Goal: Task Accomplishment & Management: Manage account settings

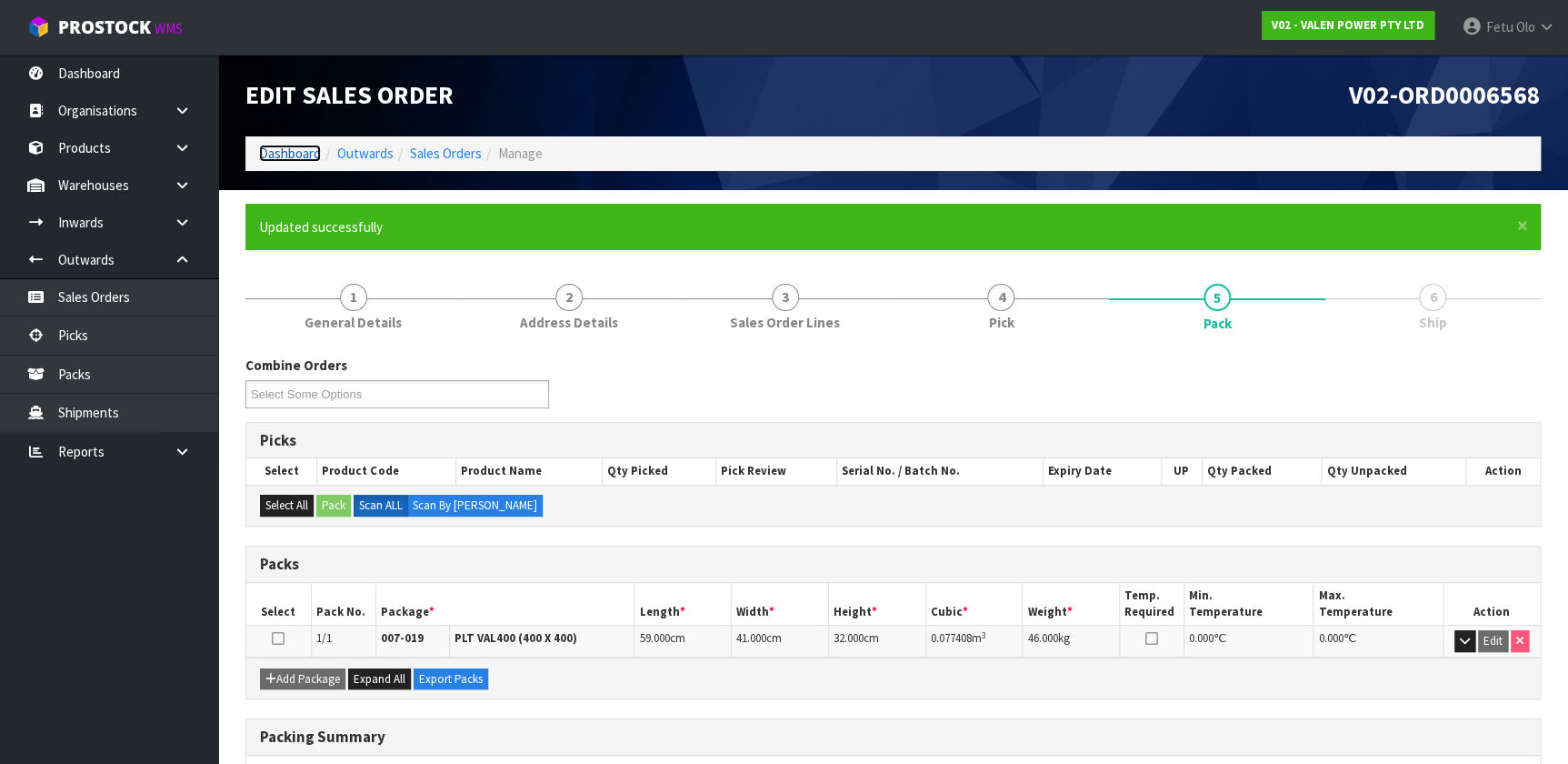
click at [300, 148] on link "Dashboard" at bounding box center [290, 153] width 62 height 17
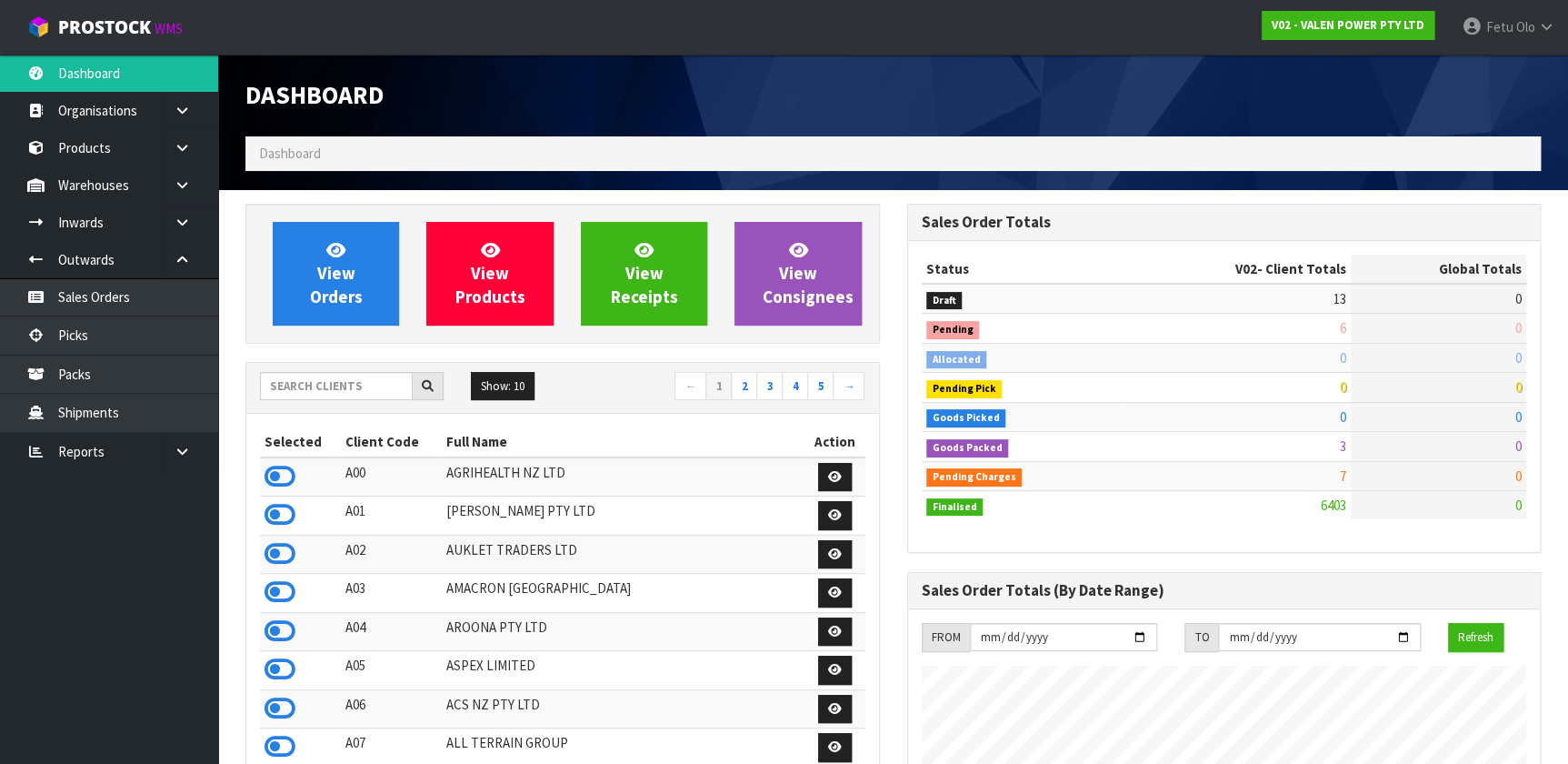
scroll to position [1374, 661]
click at [288, 392] on input "text" at bounding box center [336, 385] width 153 height 28
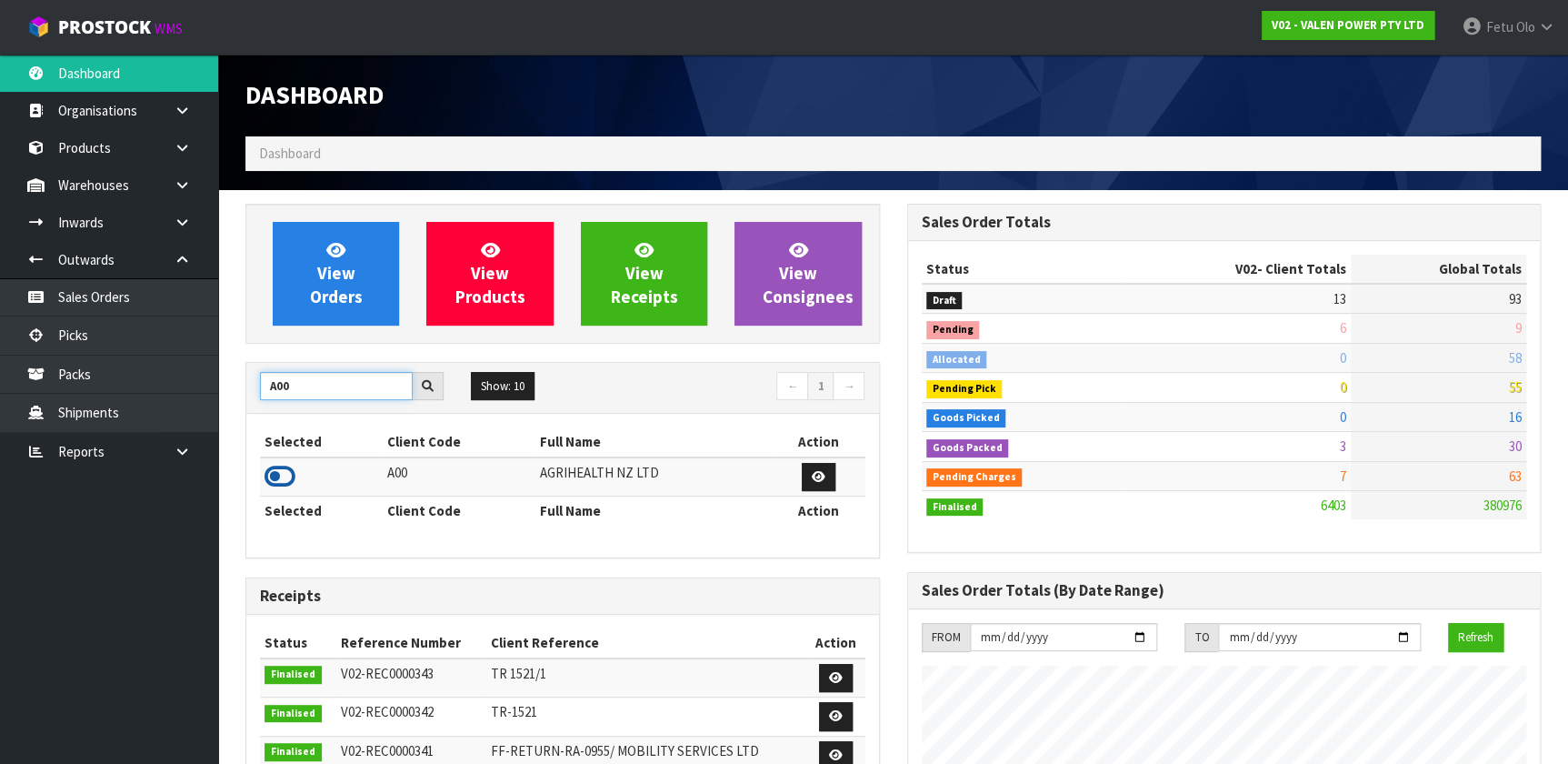
type input "A00"
click at [286, 471] on icon at bounding box center [280, 476] width 31 height 27
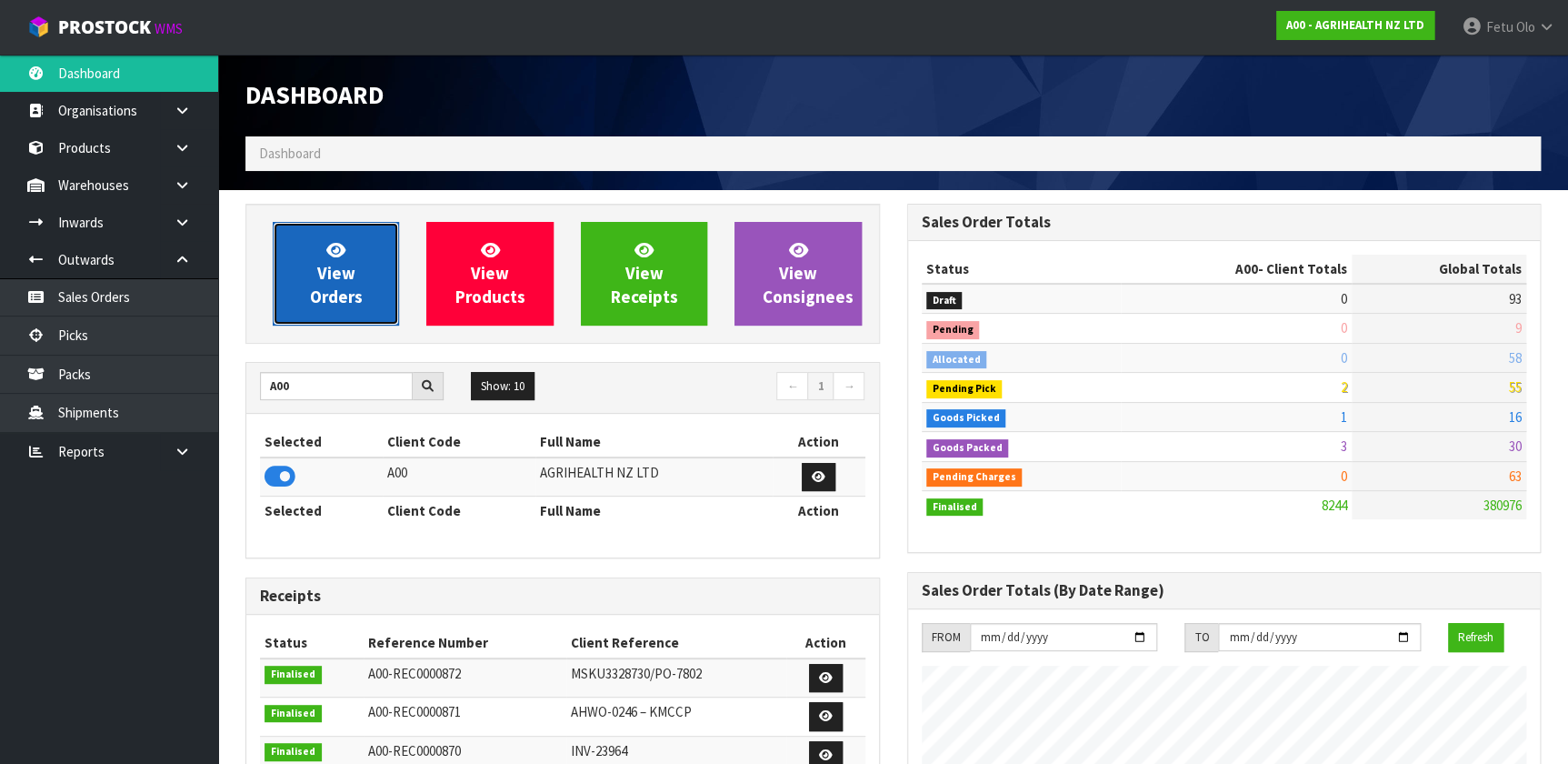
click at [347, 267] on span "View Orders" at bounding box center [336, 272] width 53 height 68
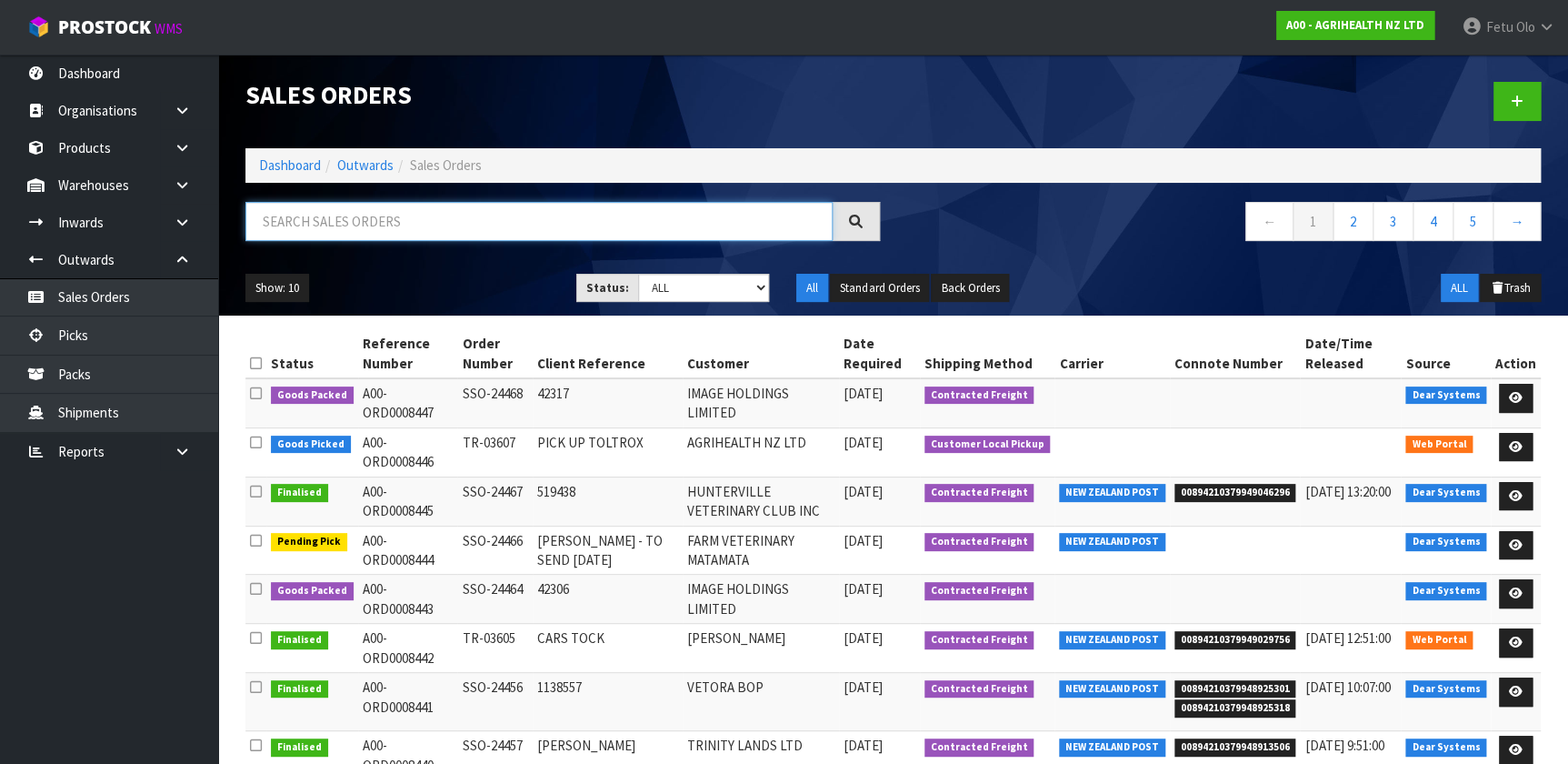
click at [284, 234] on input "text" at bounding box center [539, 221] width 587 height 39
type input "JOB-0412227"
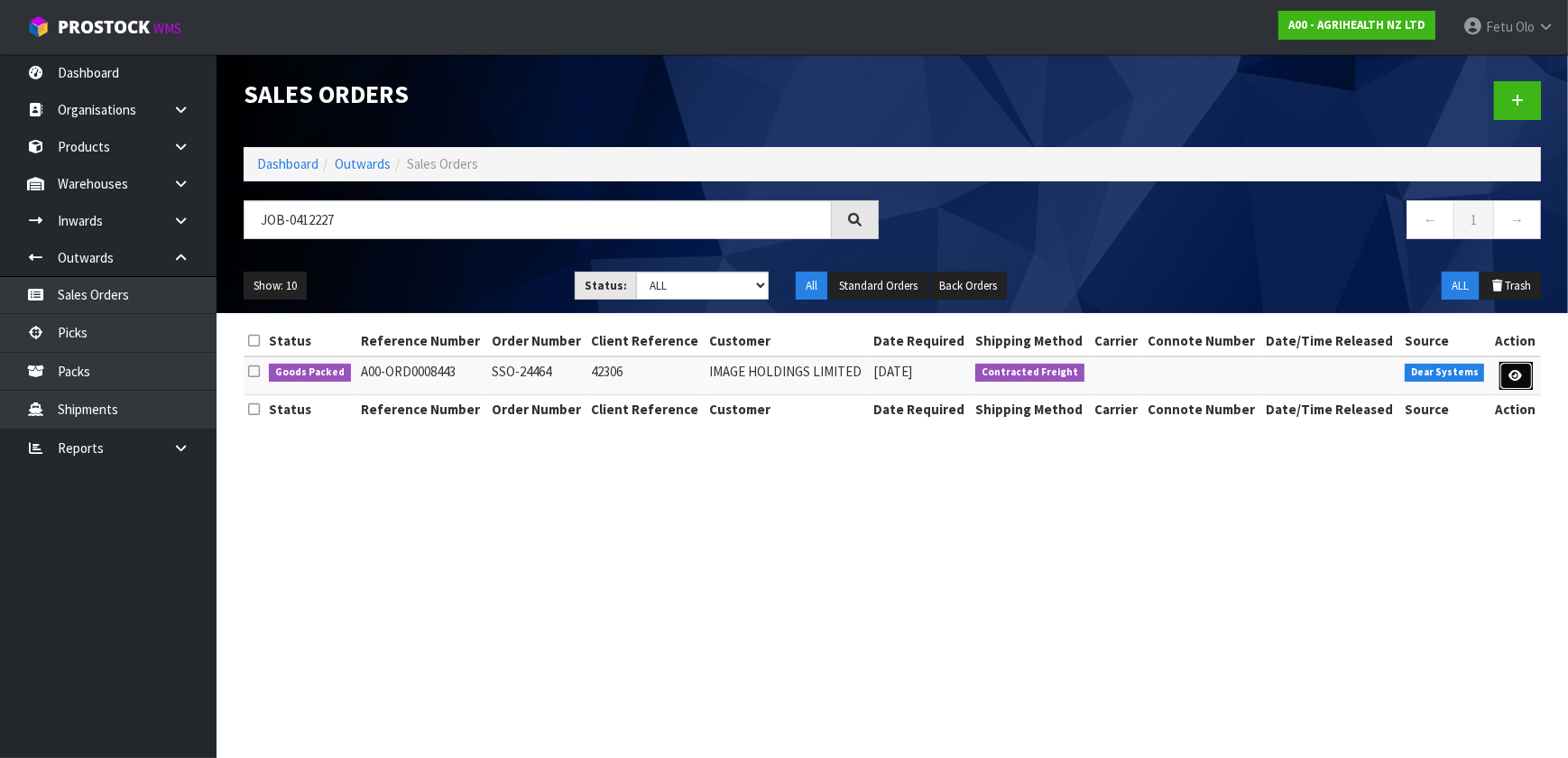
click at [1510, 370] on icon at bounding box center [1516, 375] width 13 height 11
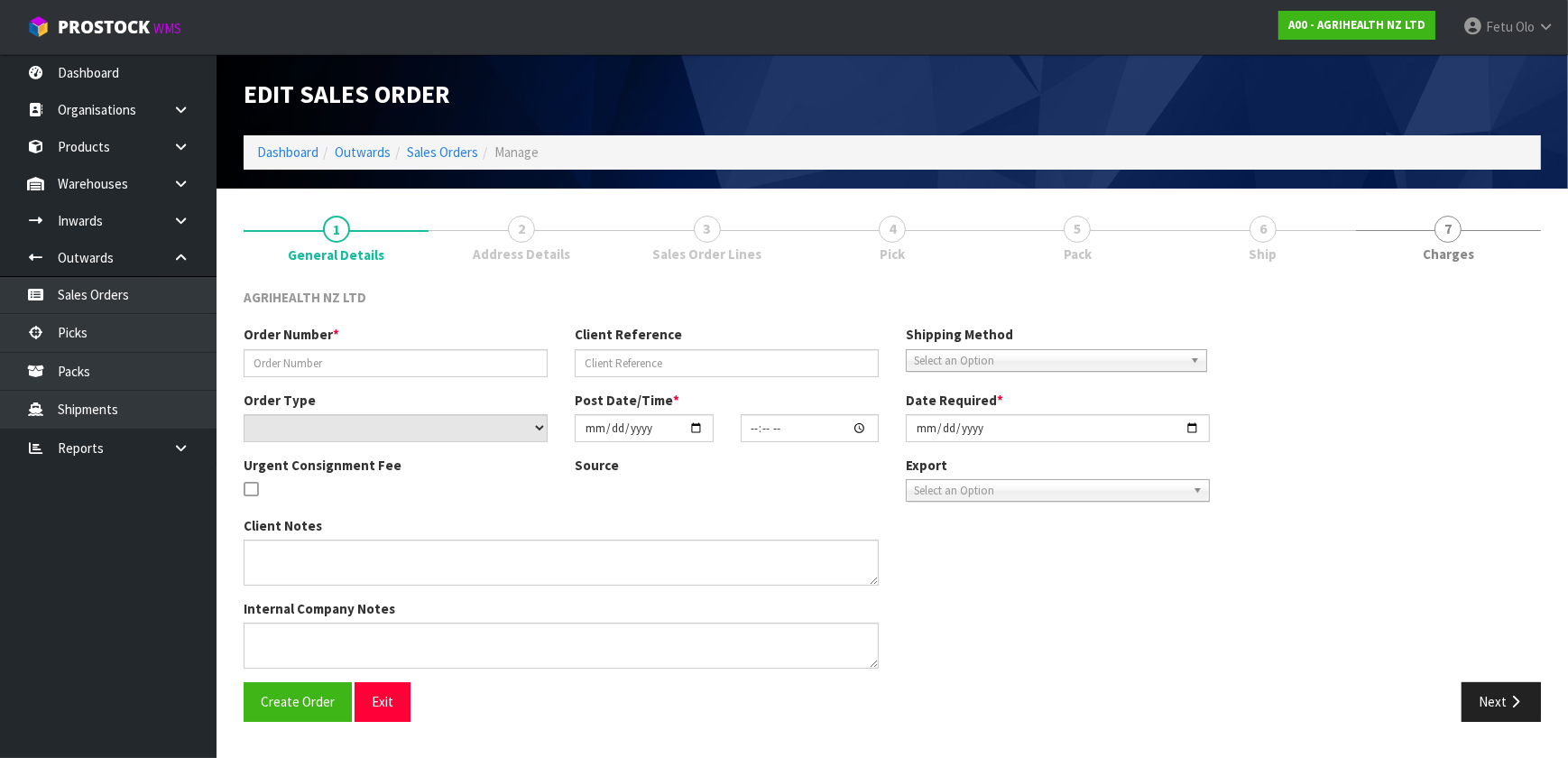
type input "SSO-24464"
type input "42306"
select select "number:0"
type input "[DATE]"
type input "10:29:28.000"
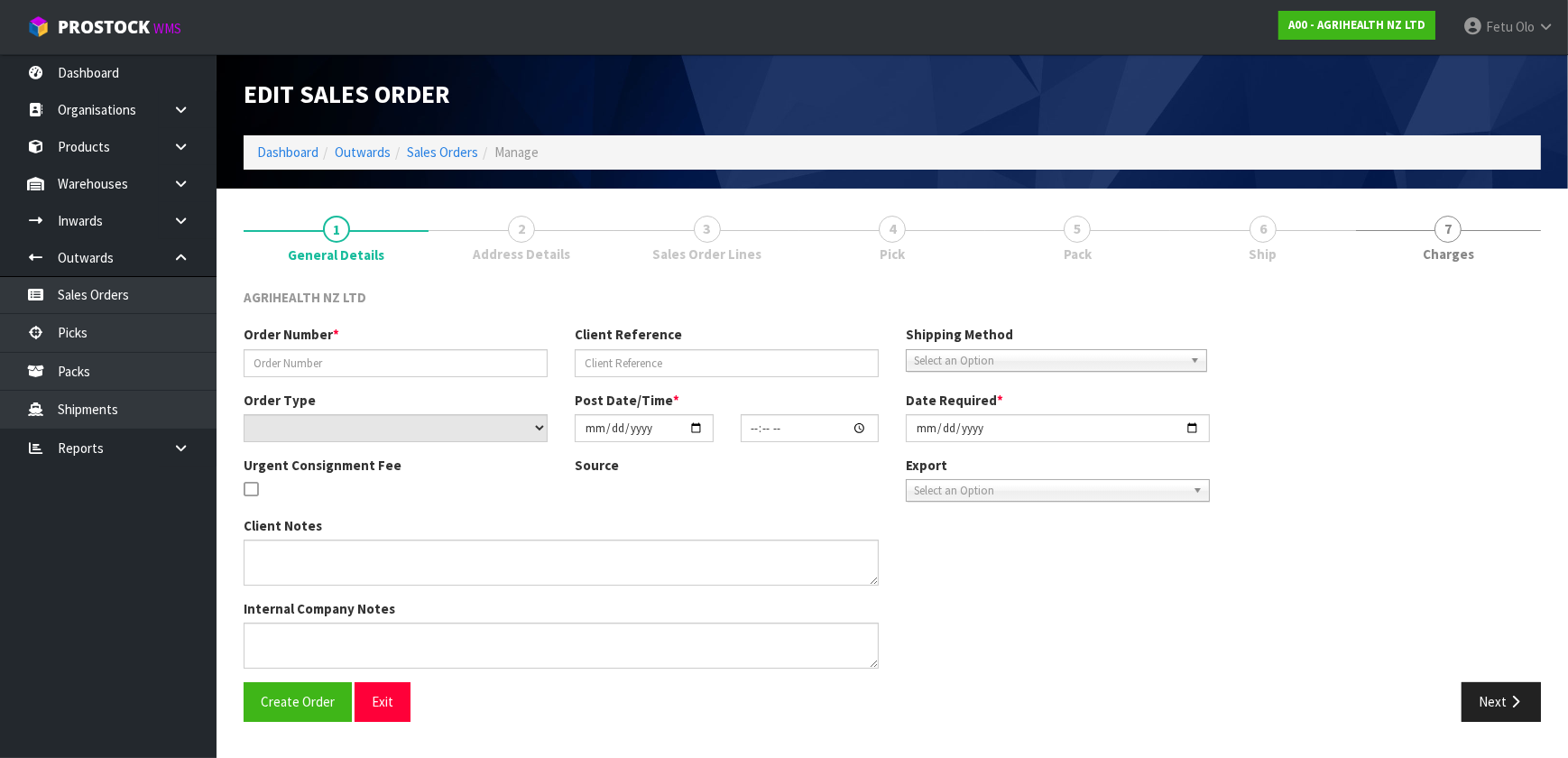
type input "[DATE]"
type textarea "SHIP BY: Freight"
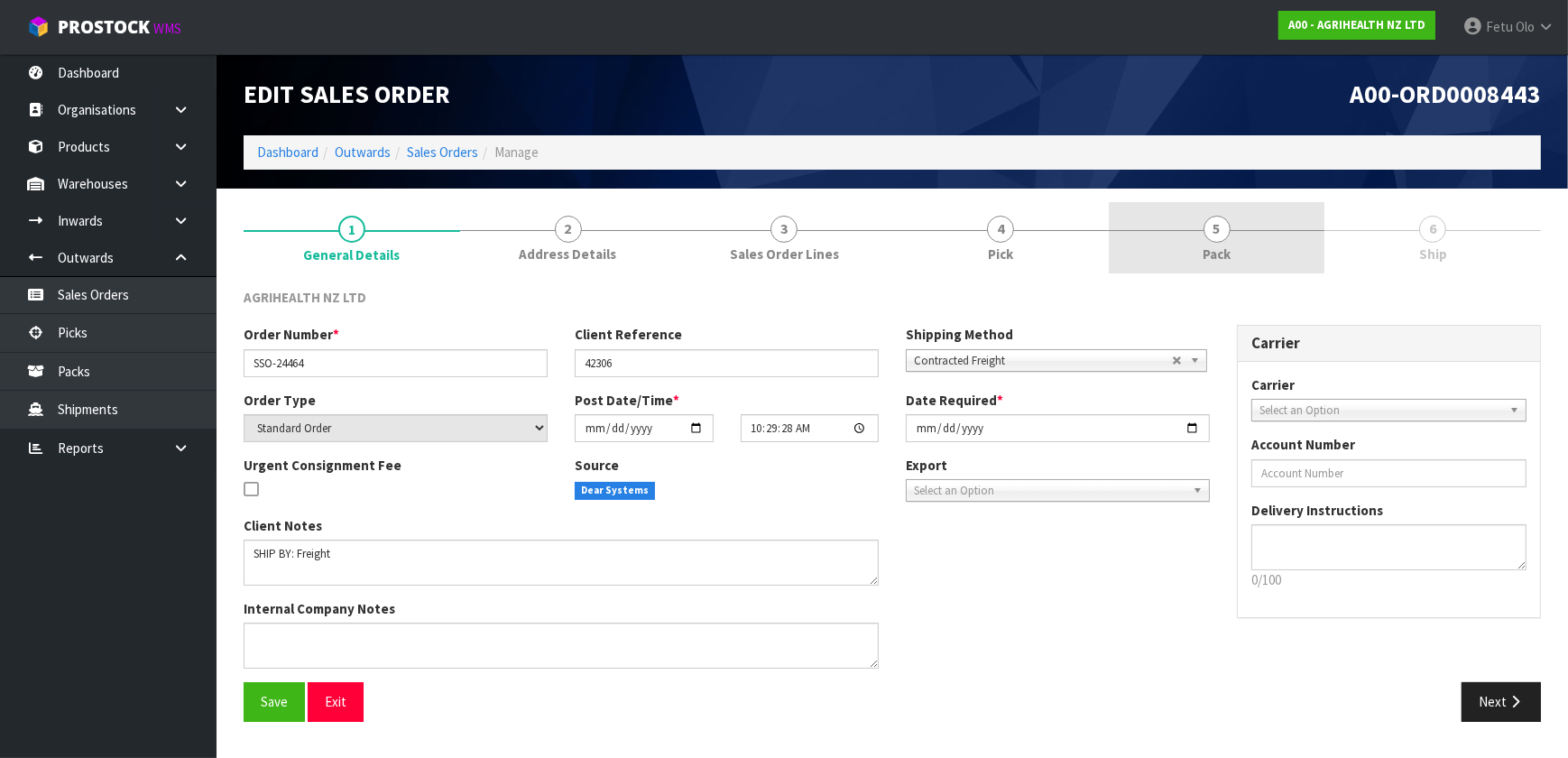
click at [1249, 252] on link "5 Pack" at bounding box center [1217, 238] width 217 height 72
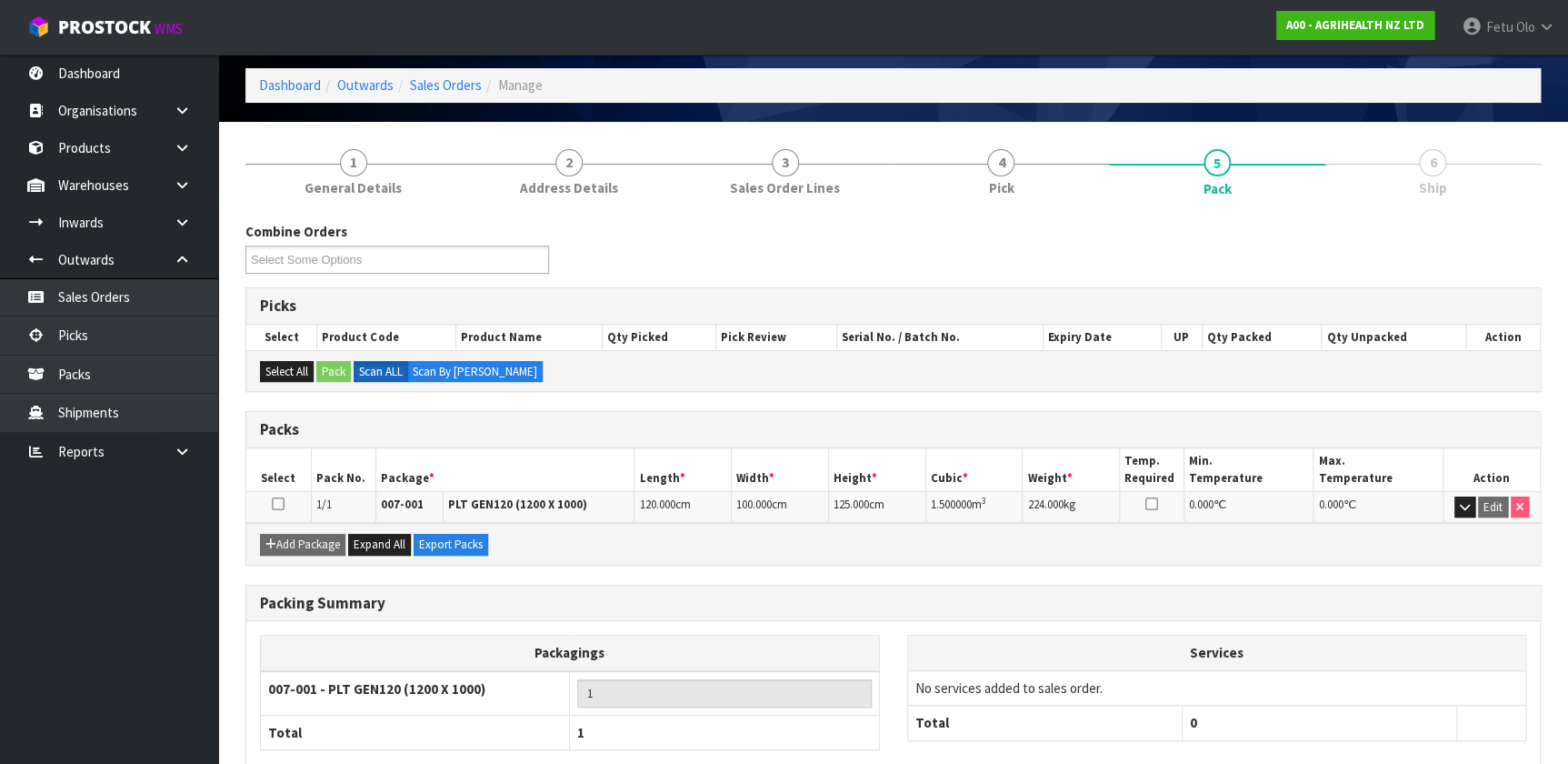
scroll to position [171, 0]
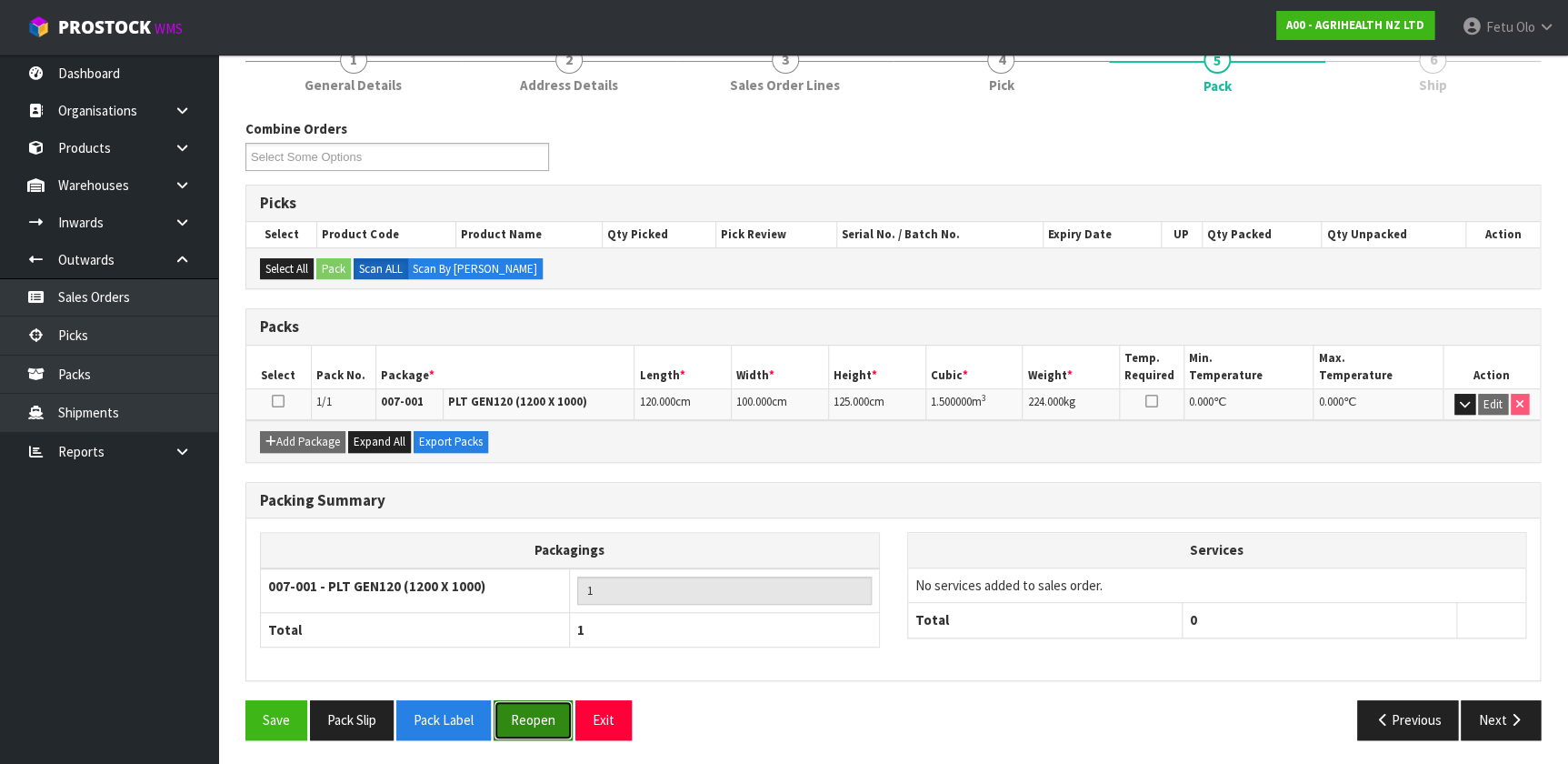
click at [543, 722] on button "Reopen" at bounding box center [533, 719] width 79 height 39
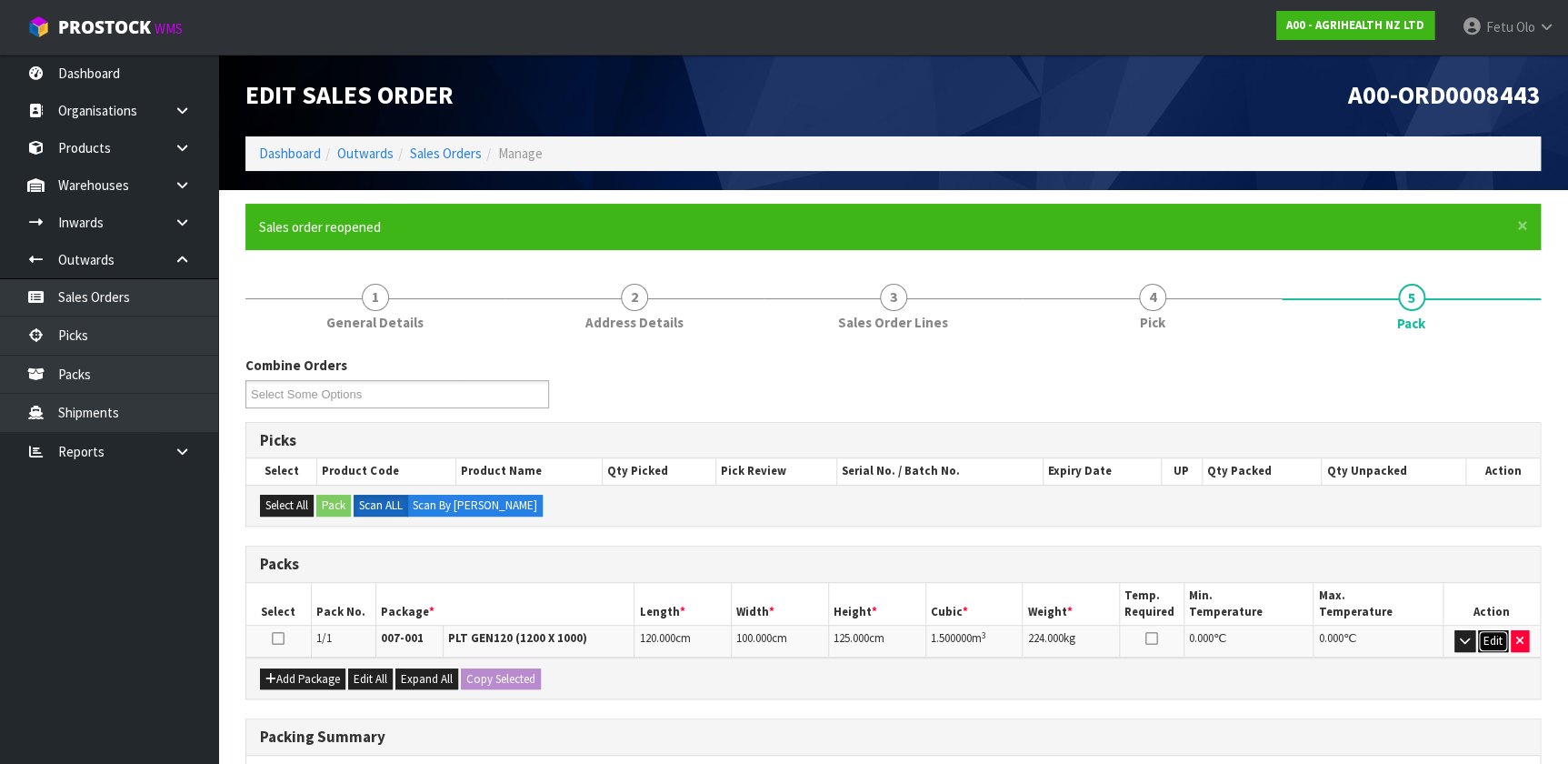
click at [1490, 635] on button "Edit" at bounding box center [1492, 641] width 30 height 22
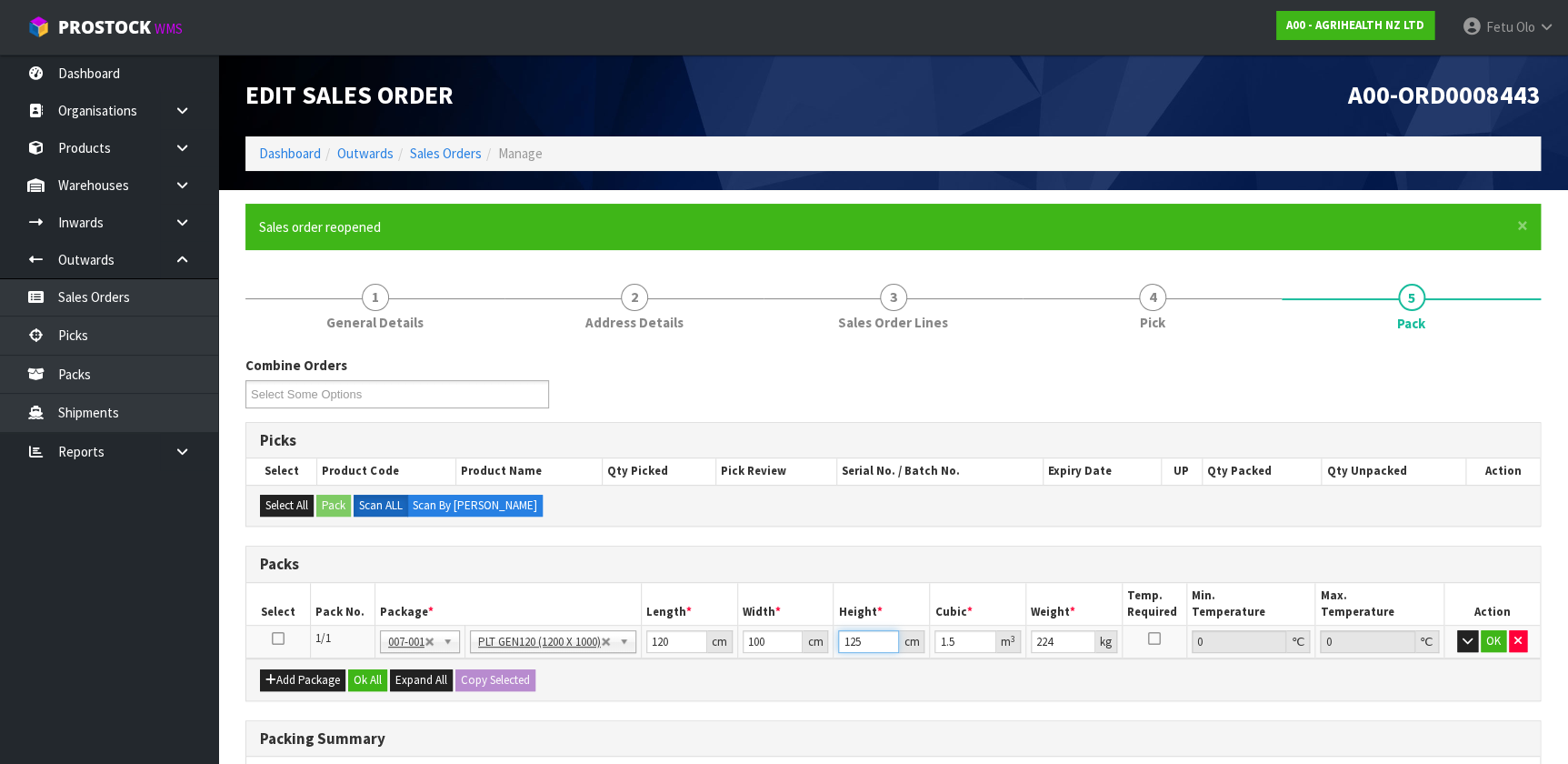
drag, startPoint x: 871, startPoint y: 644, endPoint x: 827, endPoint y: 648, distance: 44.2
click at [827, 648] on tr "1/1 NONE 007-001 007-002 007-004 007-009 007-013 007-014 007-015 007-017 007-01…" at bounding box center [893, 642] width 1293 height 33
type input "6"
type input "0.072"
type input "68"
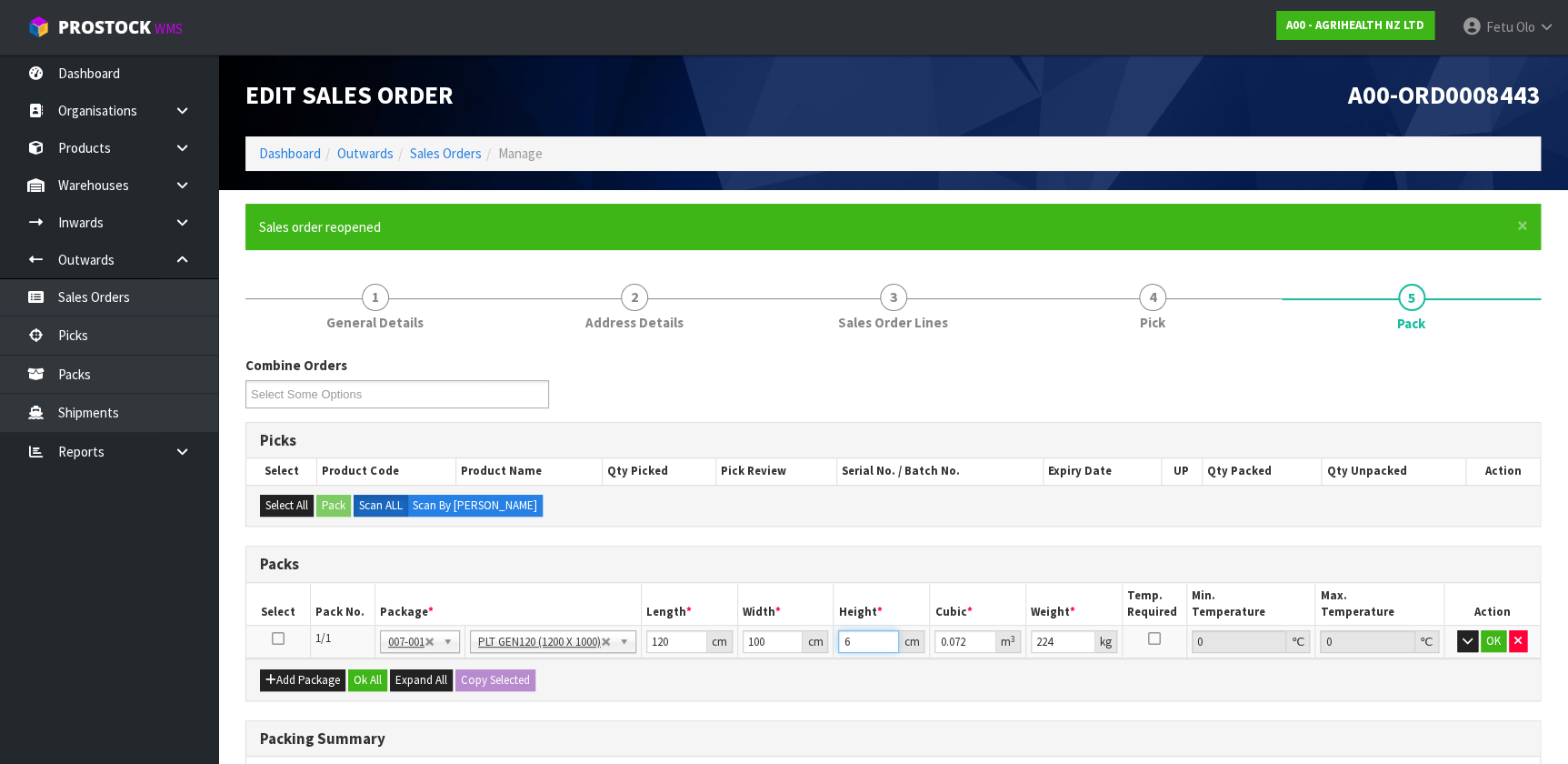
type input "0.816"
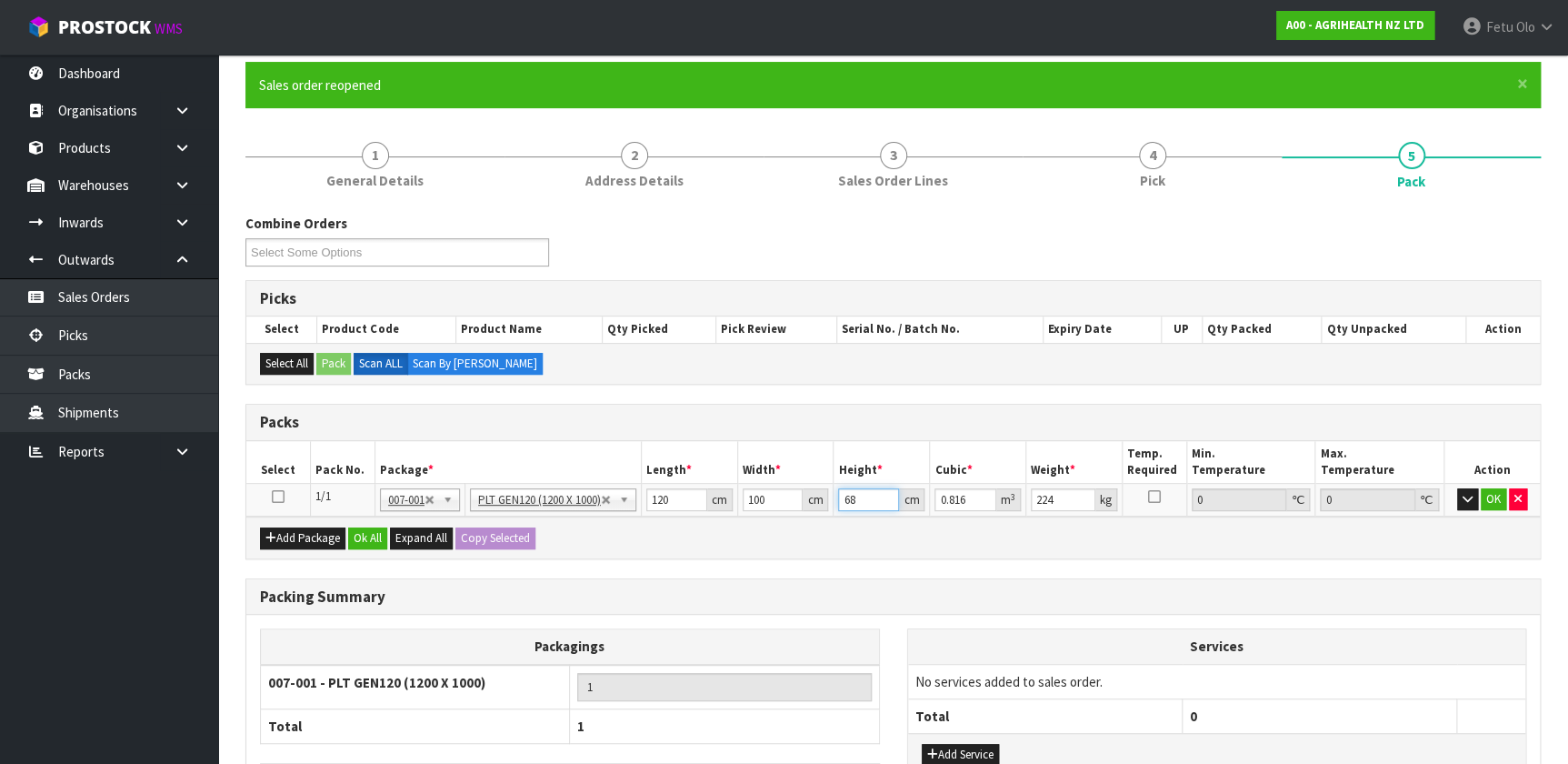
scroll to position [278, 0]
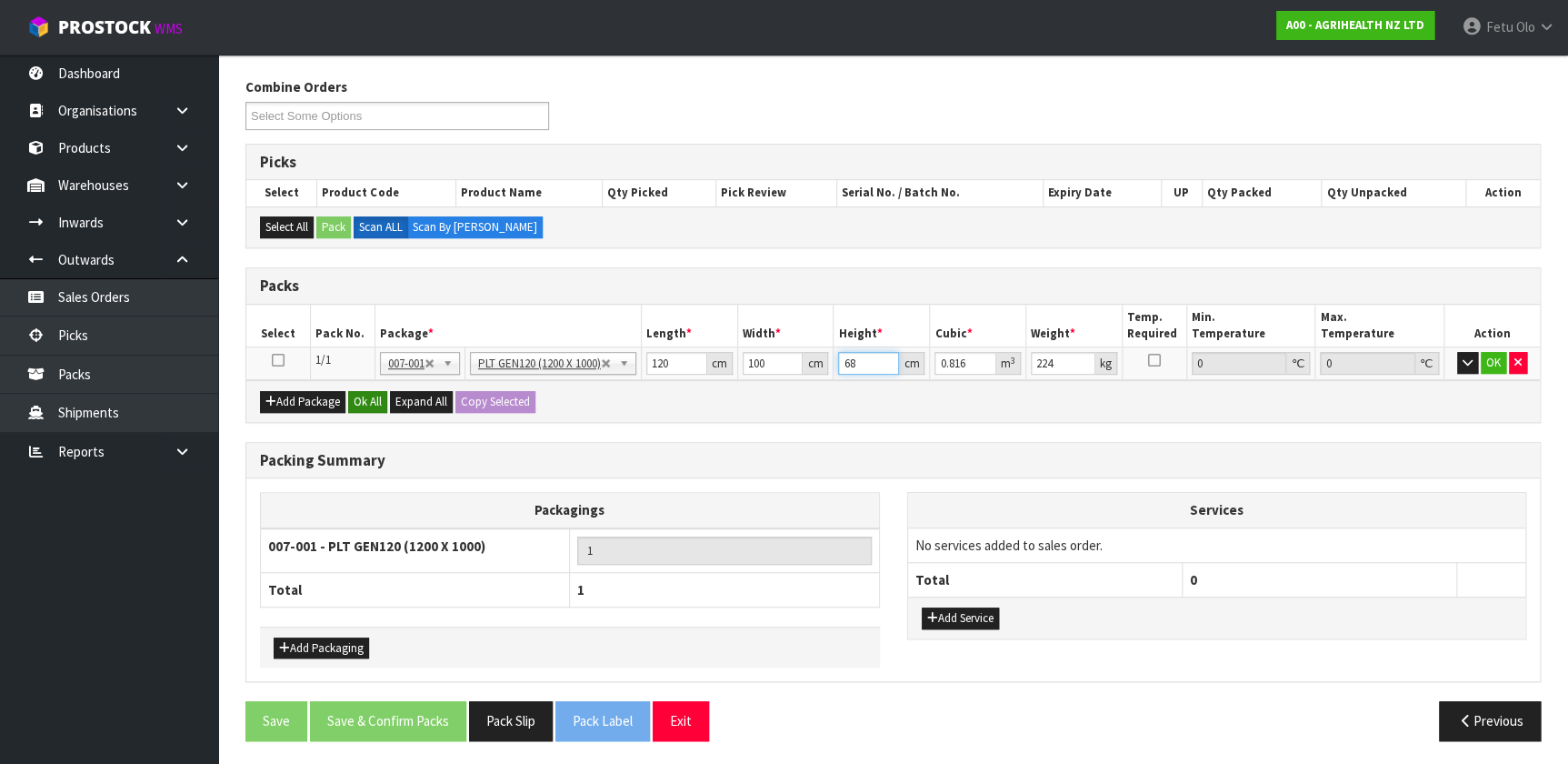
type input "68"
click at [351, 398] on button "Ok All" at bounding box center [367, 401] width 39 height 22
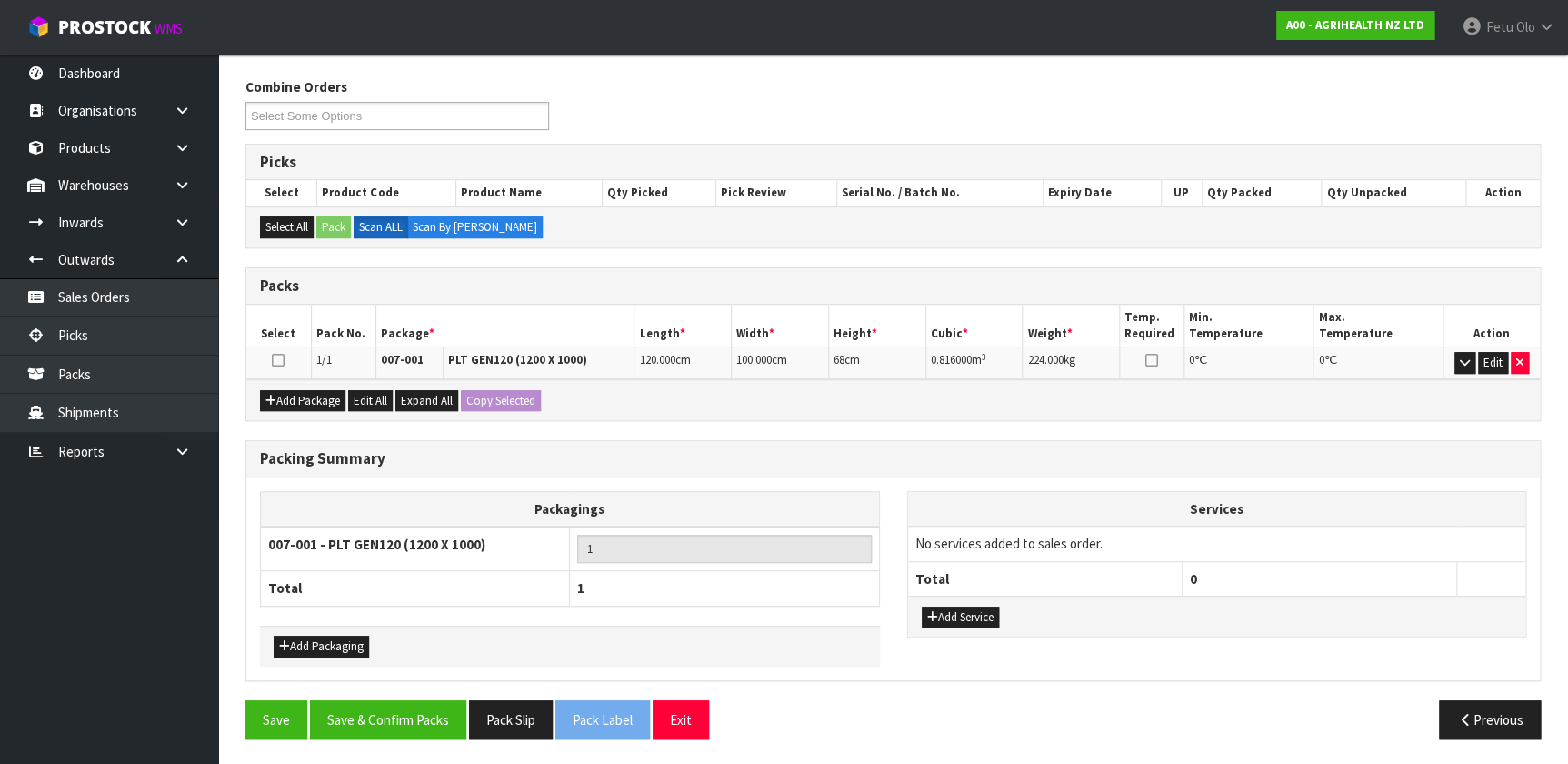
scroll to position [276, 0]
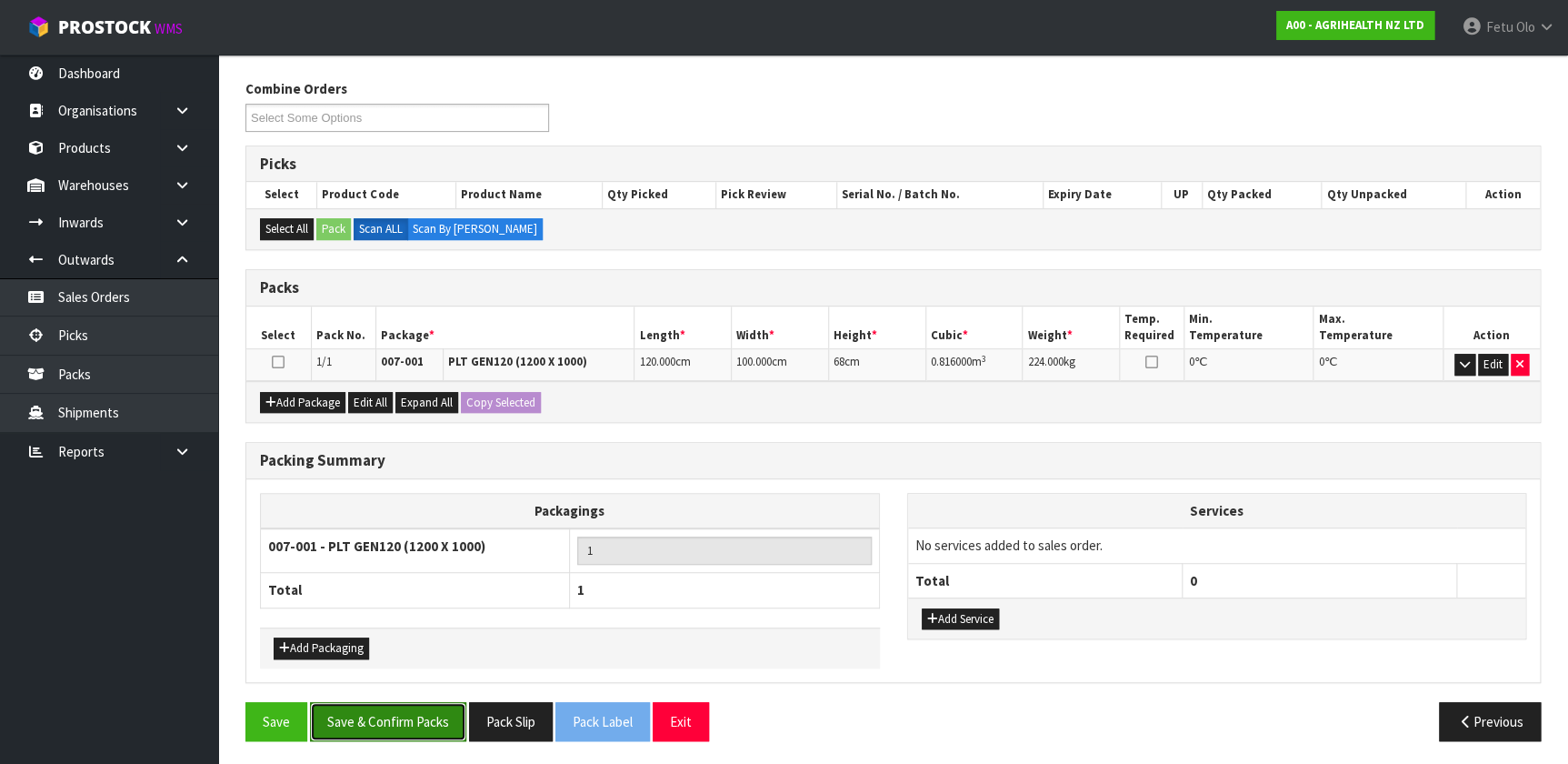
click at [432, 718] on button "Save & Confirm Packs" at bounding box center [388, 721] width 156 height 39
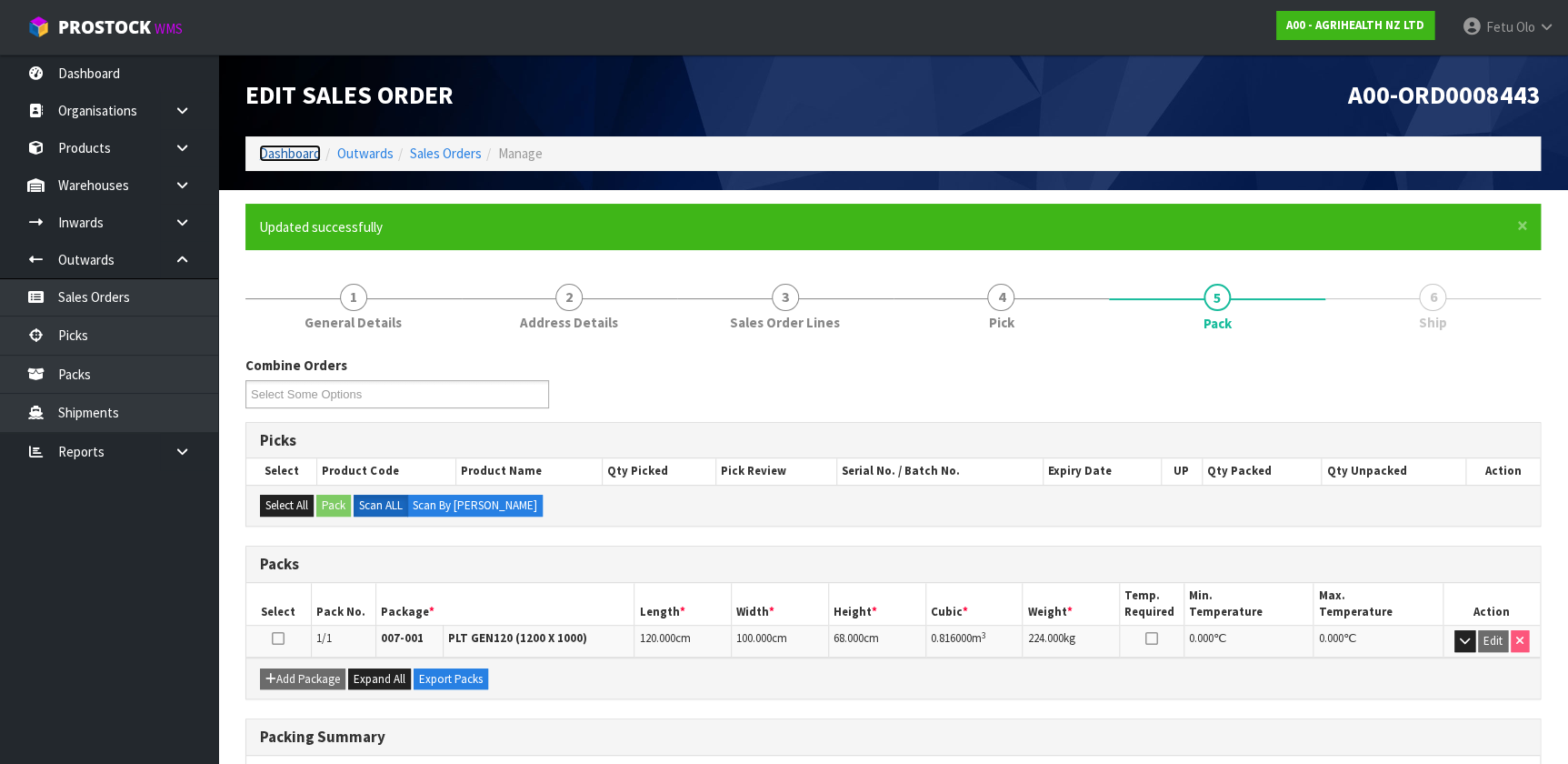
click at [293, 152] on link "Dashboard" at bounding box center [290, 153] width 62 height 17
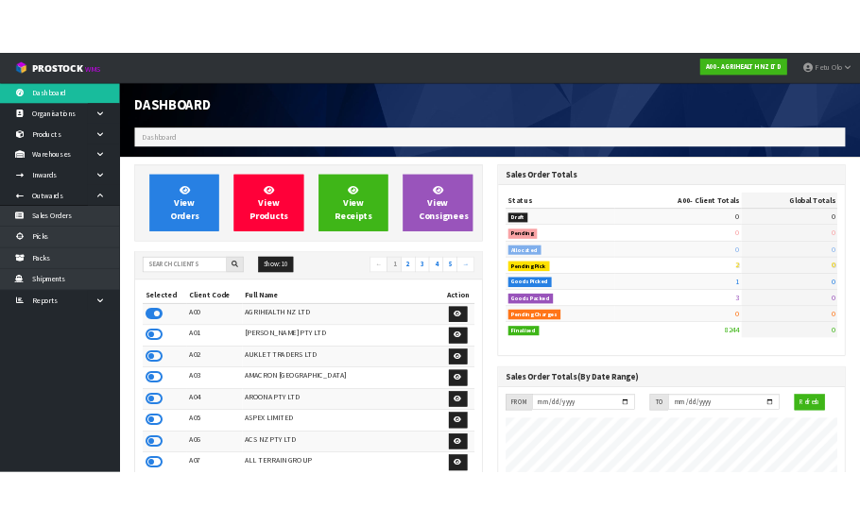
scroll to position [1428, 687]
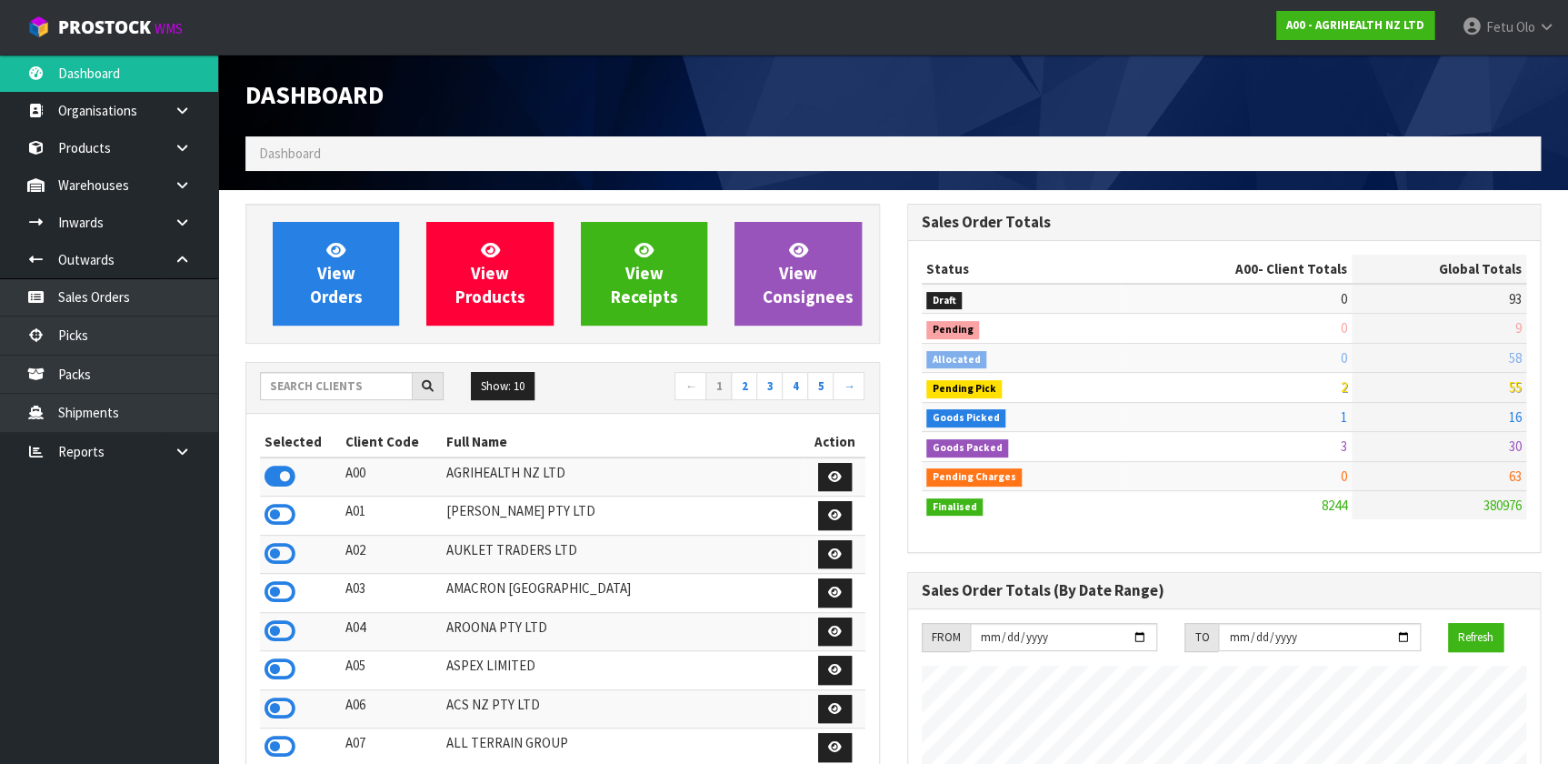
drag, startPoint x: 790, startPoint y: 360, endPoint x: 838, endPoint y: 421, distance: 77.6
click at [791, 363] on div "Show: 10 5 10 25 50 ← 1 2 3 4 5 →" at bounding box center [563, 388] width 633 height 51
click at [838, 421] on html "Toggle navigation ProStock WMS A00 - AGRIHEALTH NZ LTD Fetu Olo Logout Dashboar…" at bounding box center [784, 382] width 1568 height 764
click at [604, 387] on nav "← 1 2 3 4 5 →" at bounding box center [721, 387] width 289 height 32
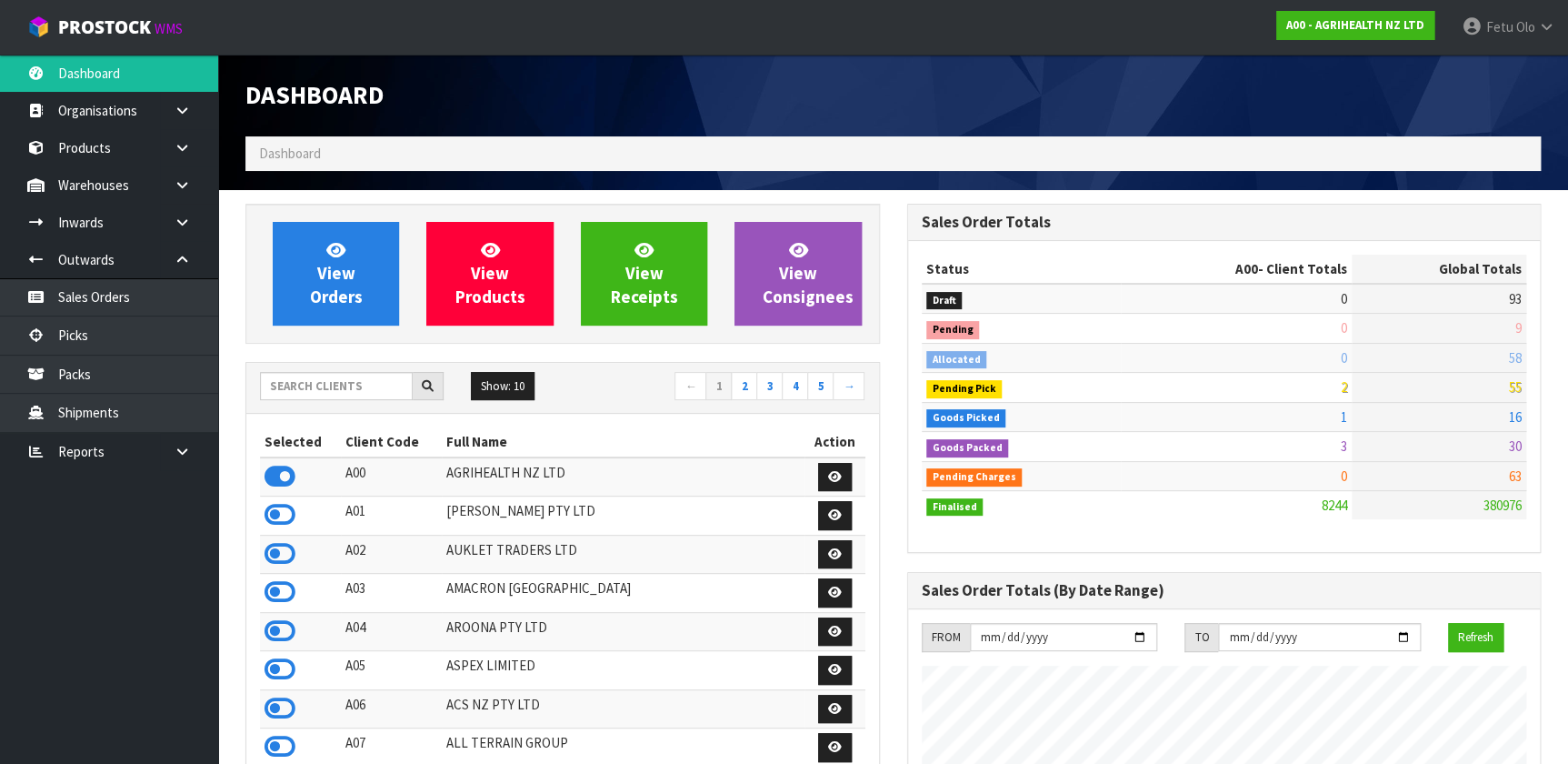
click at [407, 438] on th "Client Code" at bounding box center [391, 442] width 101 height 29
click at [402, 443] on th "Client Code" at bounding box center [391, 442] width 101 height 29
click at [355, 390] on input "text" at bounding box center [336, 385] width 153 height 28
type input "S00"
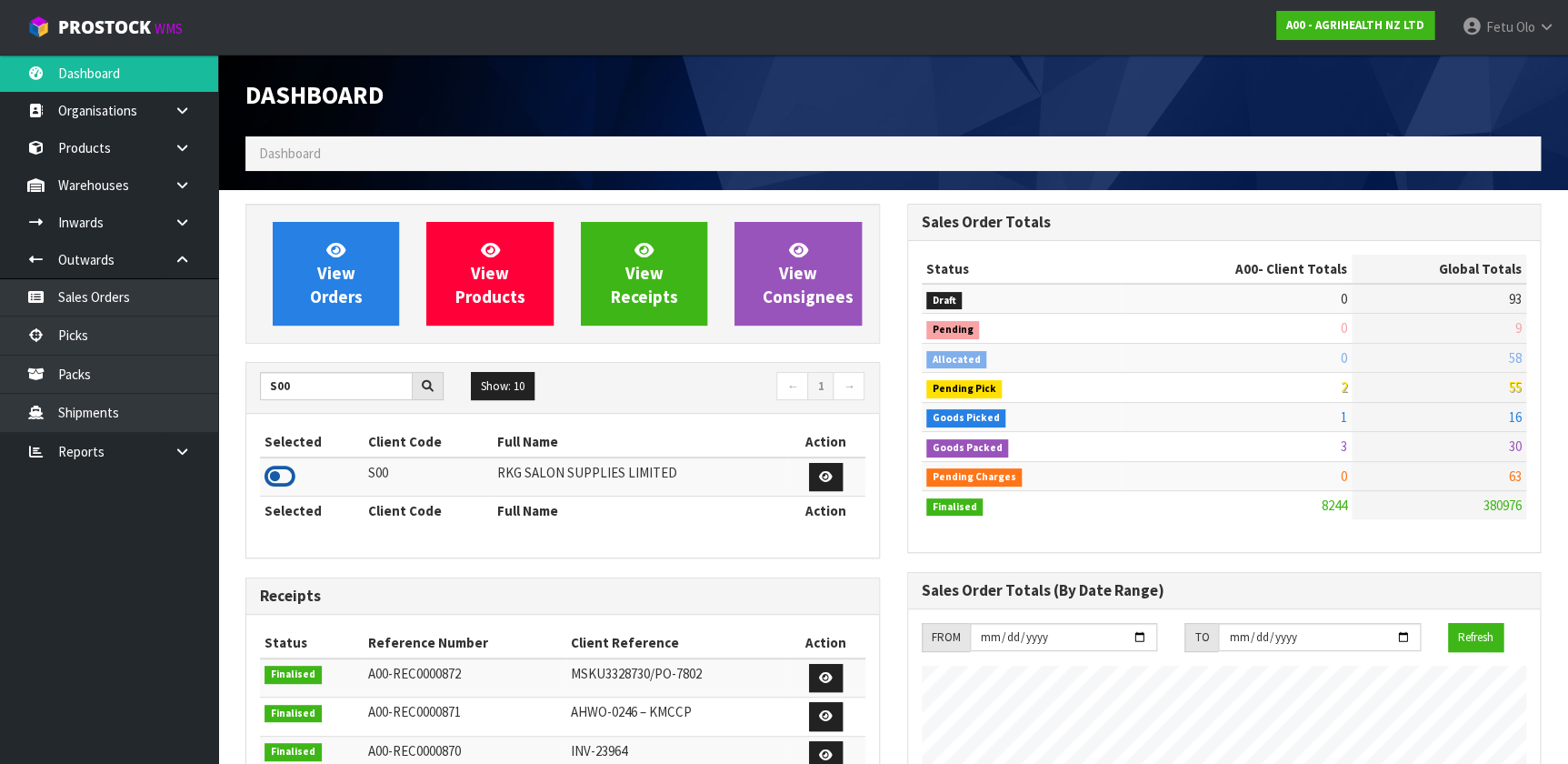
click at [278, 469] on icon at bounding box center [280, 476] width 31 height 27
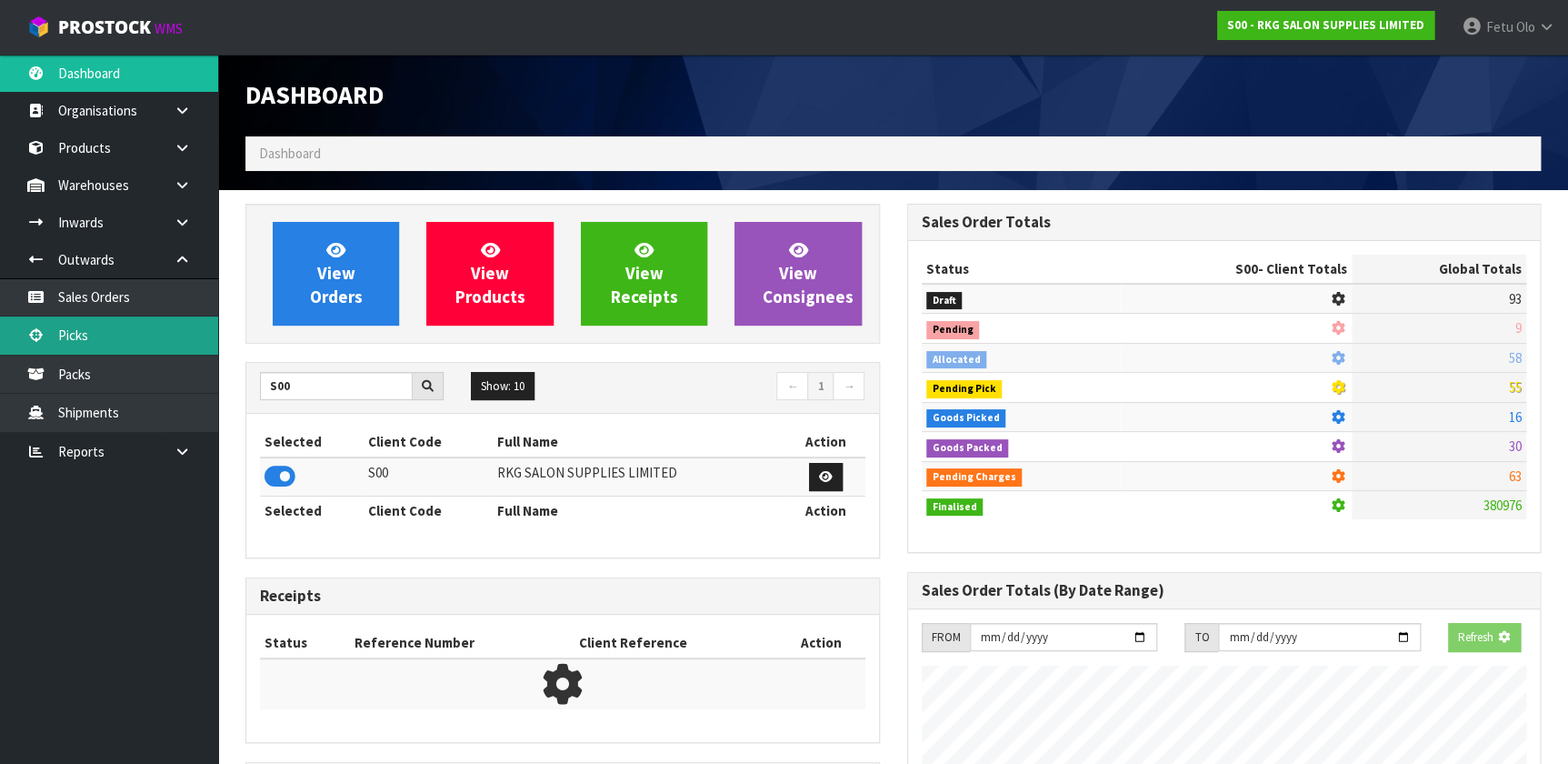
click at [146, 352] on link "Picks" at bounding box center [109, 335] width 218 height 38
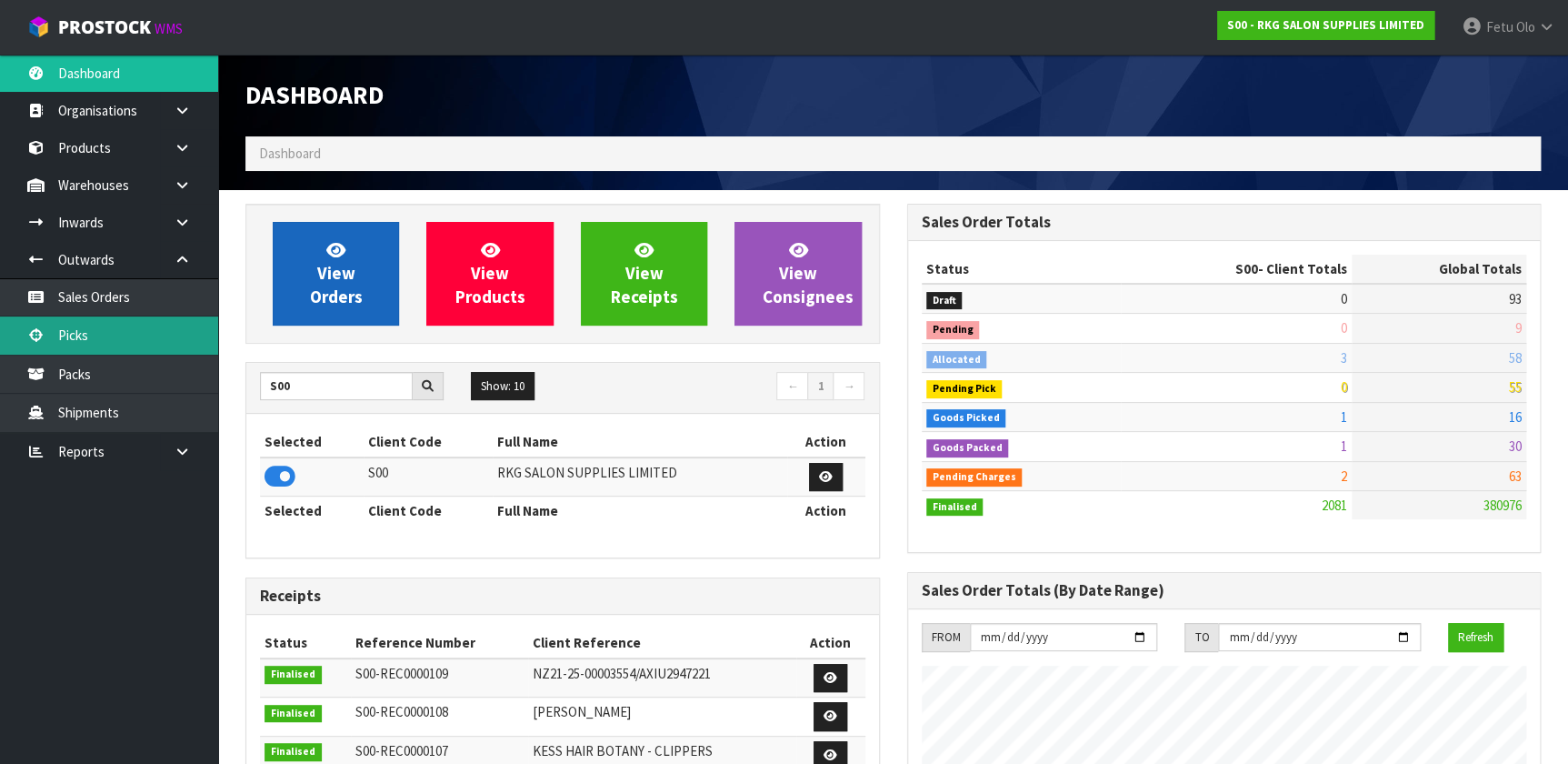
scroll to position [1413, 661]
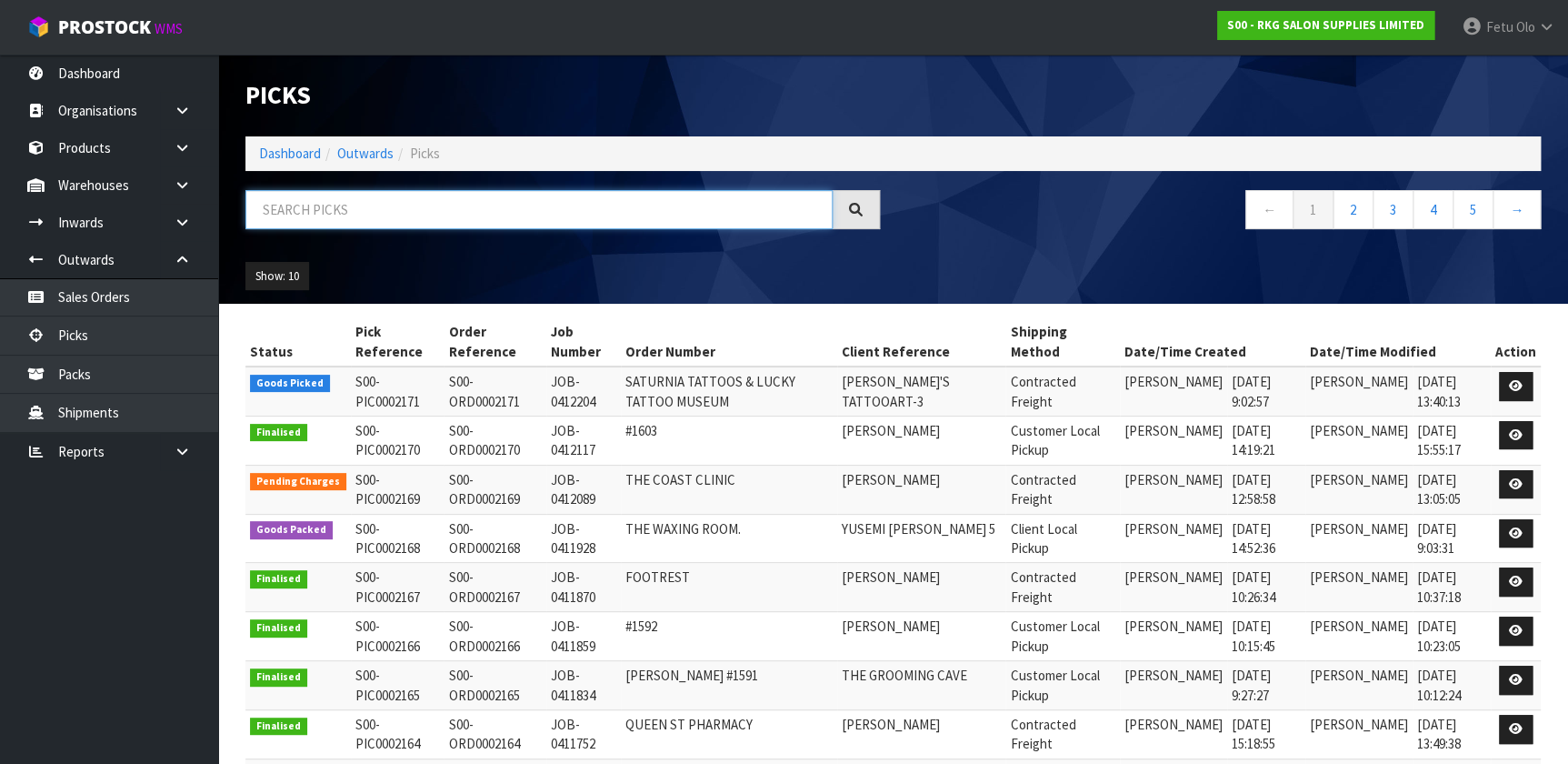
click at [401, 219] on input "text" at bounding box center [539, 209] width 587 height 39
type input "0002171"
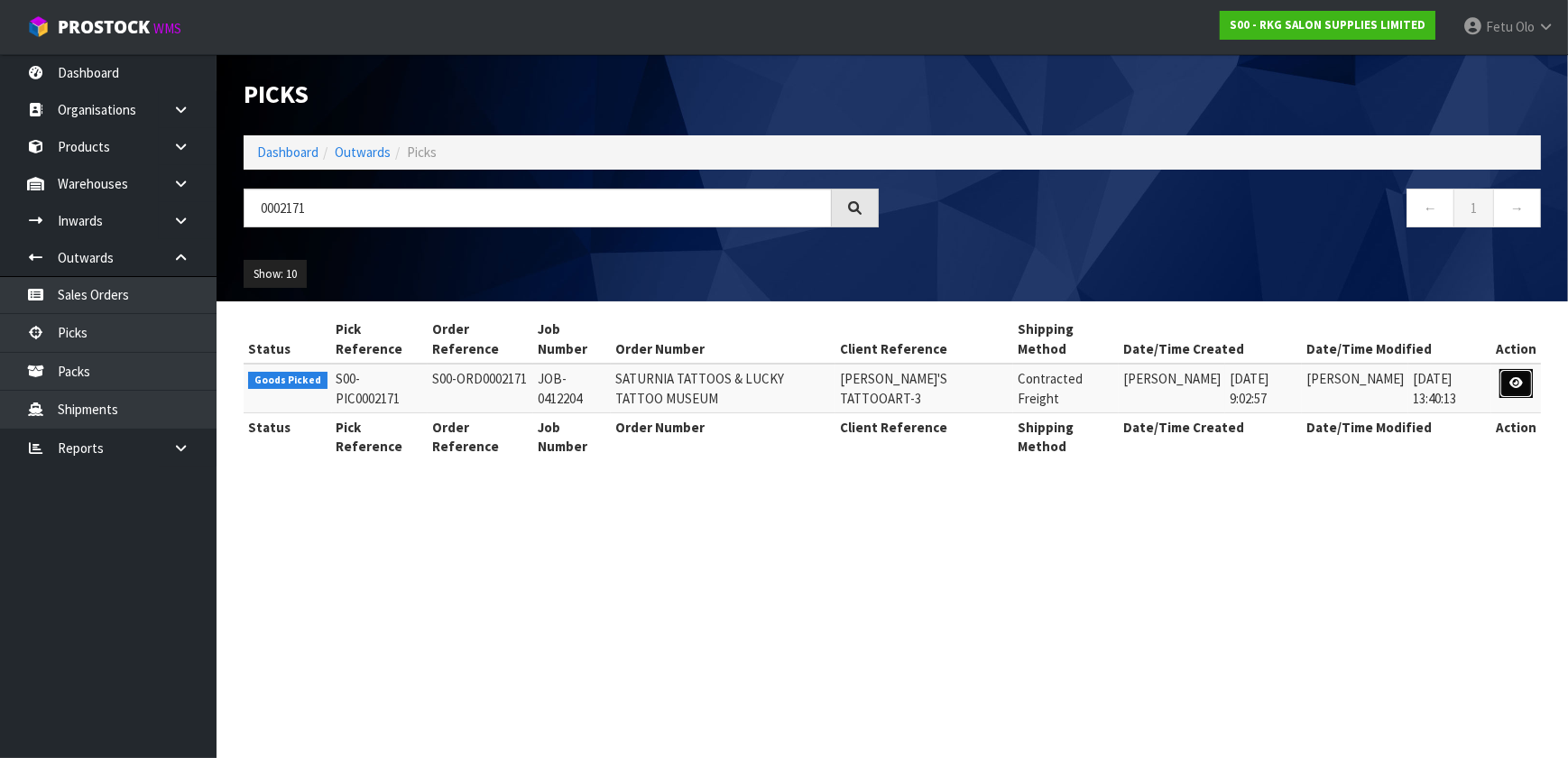
click at [1528, 385] on link at bounding box center [1515, 383] width 33 height 29
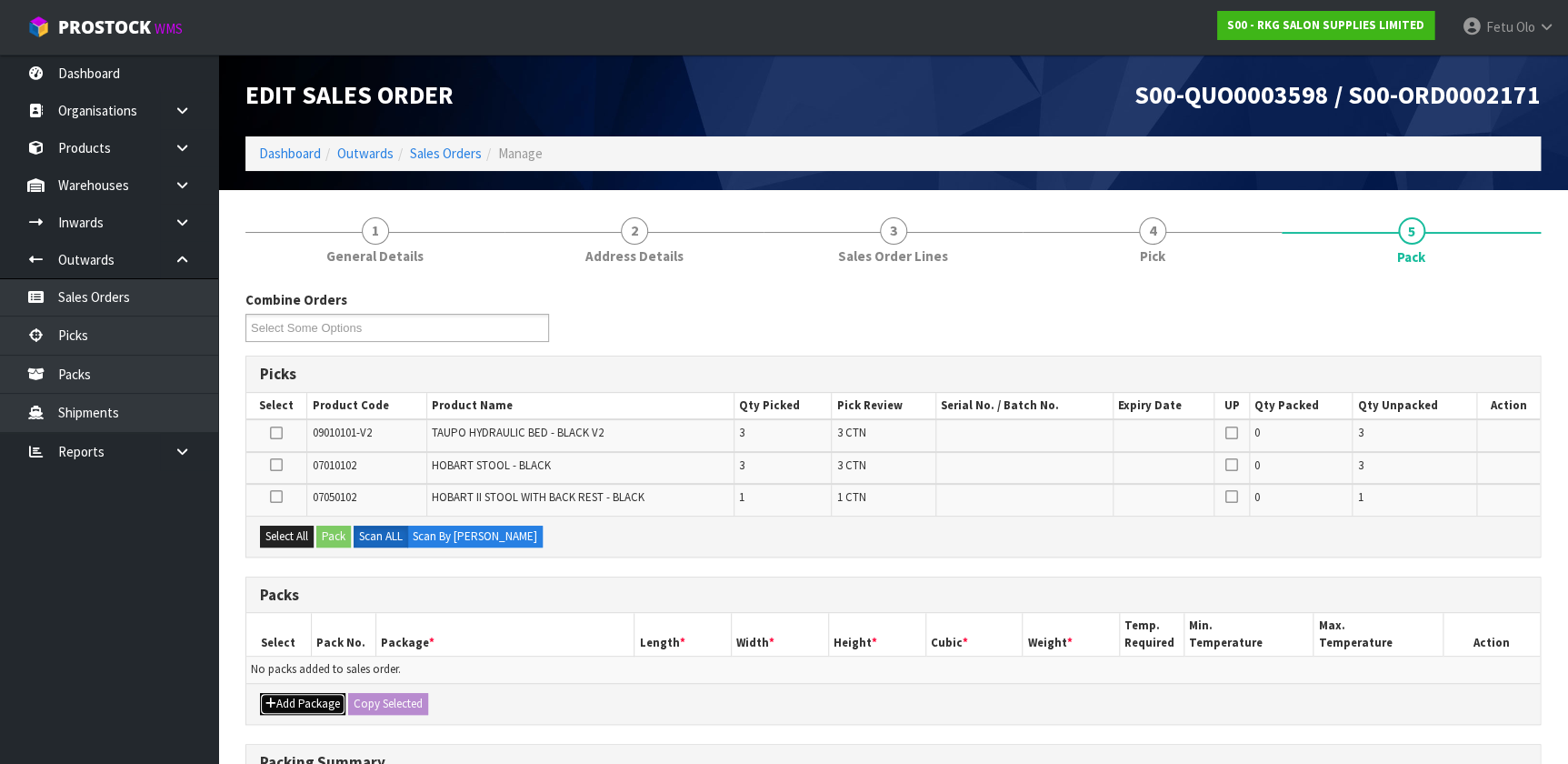
click at [284, 700] on button "Add Package" at bounding box center [302, 703] width 86 height 22
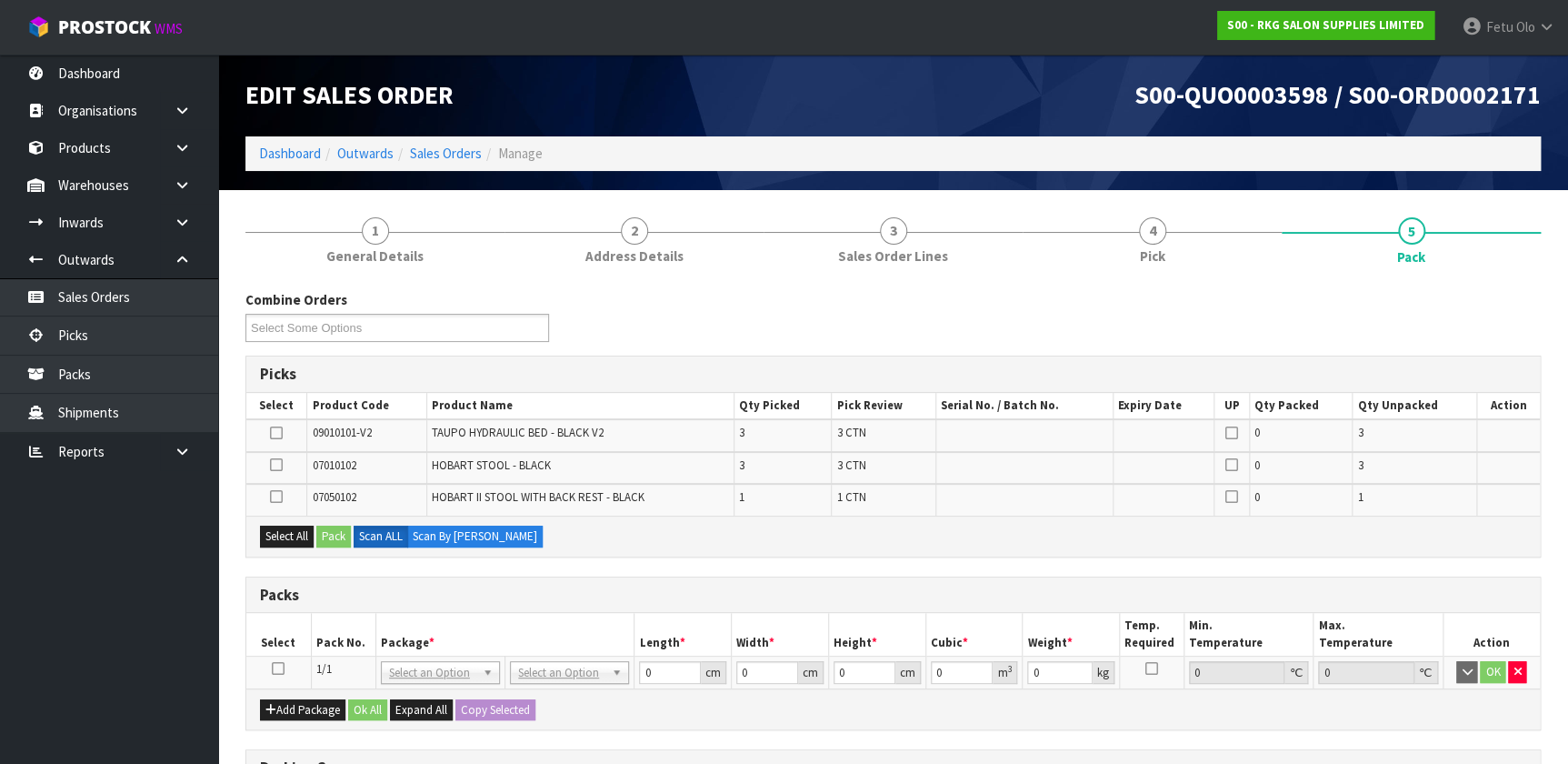
drag, startPoint x: 275, startPoint y: 666, endPoint x: 387, endPoint y: 630, distance: 117.6
click at [276, 668] on icon at bounding box center [277, 668] width 13 height 1
click at [387, 630] on th "Package *" at bounding box center [504, 634] width 259 height 42
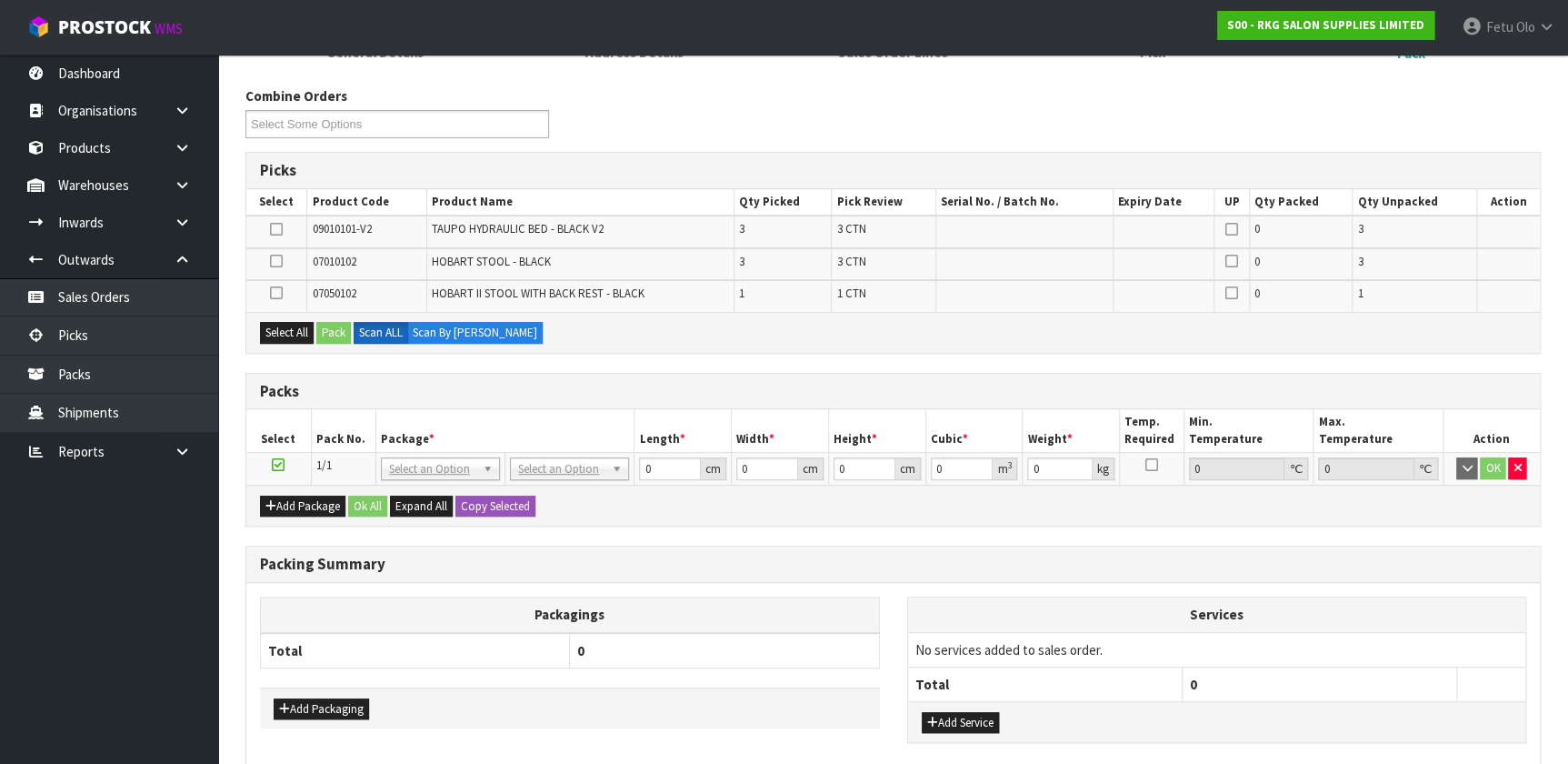
scroll to position [247, 0]
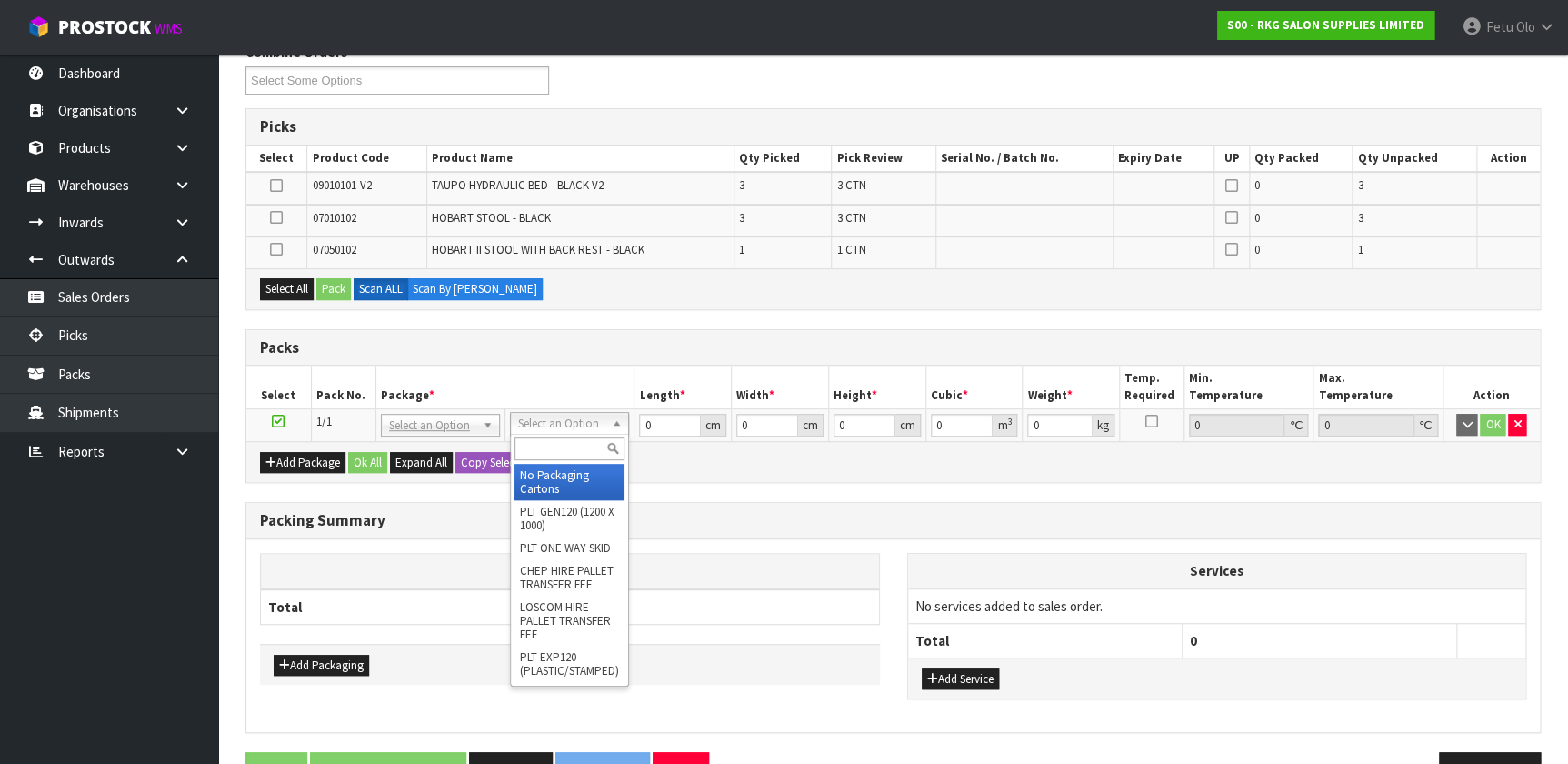
click at [564, 449] on input "text" at bounding box center [569, 448] width 110 height 23
type input "SKID"
drag, startPoint x: 525, startPoint y: 479, endPoint x: 549, endPoint y: 488, distance: 25.6
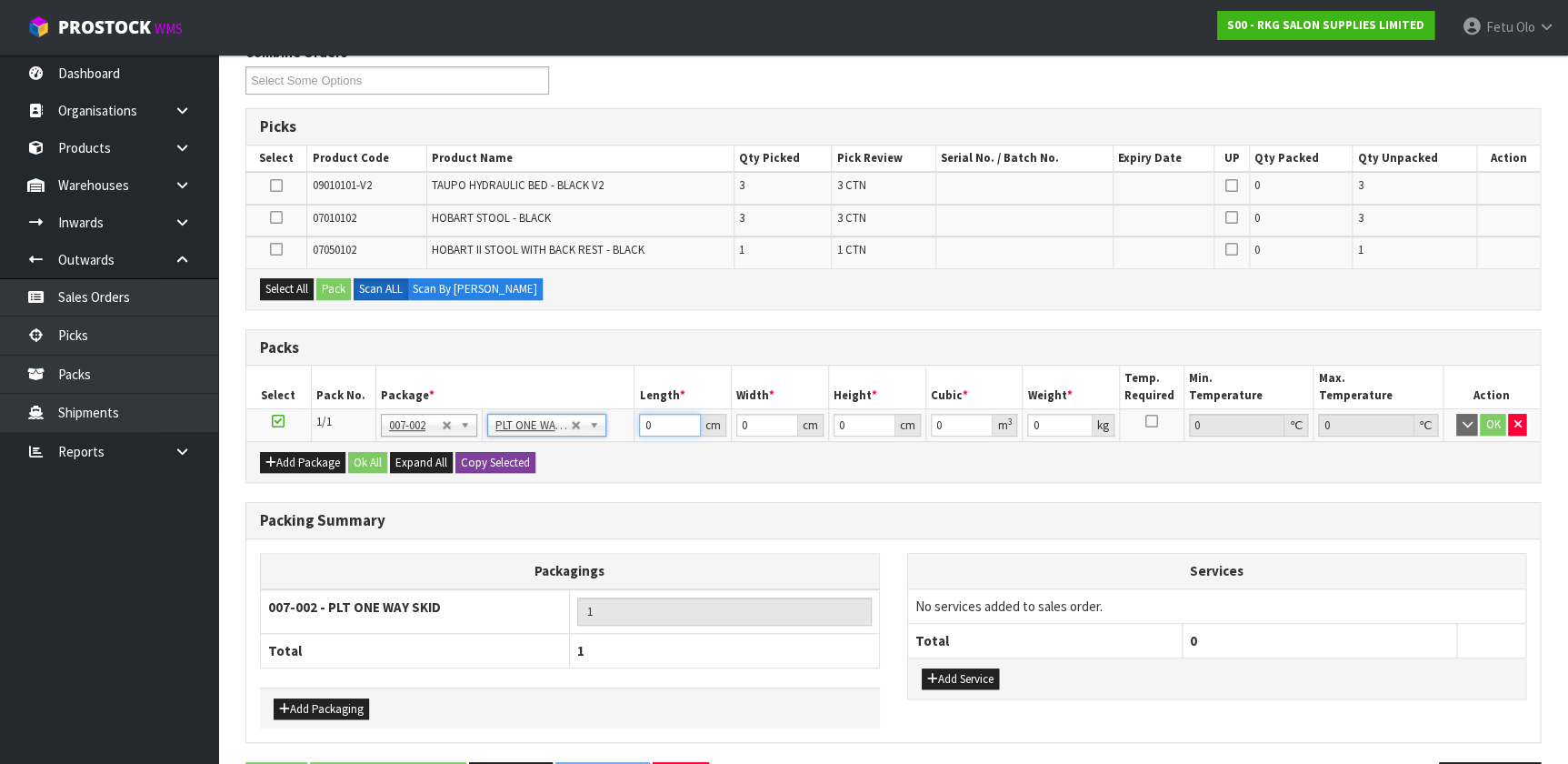
drag, startPoint x: 558, startPoint y: 444, endPoint x: 529, endPoint y: 447, distance: 29.2
click at [531, 447] on div "Packs Select Pack No. Package * Length * Width * Height * Cubic * Weight * Temp…" at bounding box center [893, 406] width 1295 height 155
drag, startPoint x: 274, startPoint y: 185, endPoint x: 301, endPoint y: 238, distance: 59.5
click at [275, 187] on icon at bounding box center [276, 186] width 13 height 1
click at [0, 0] on input "checkbox" at bounding box center [0, 0] width 0 height 0
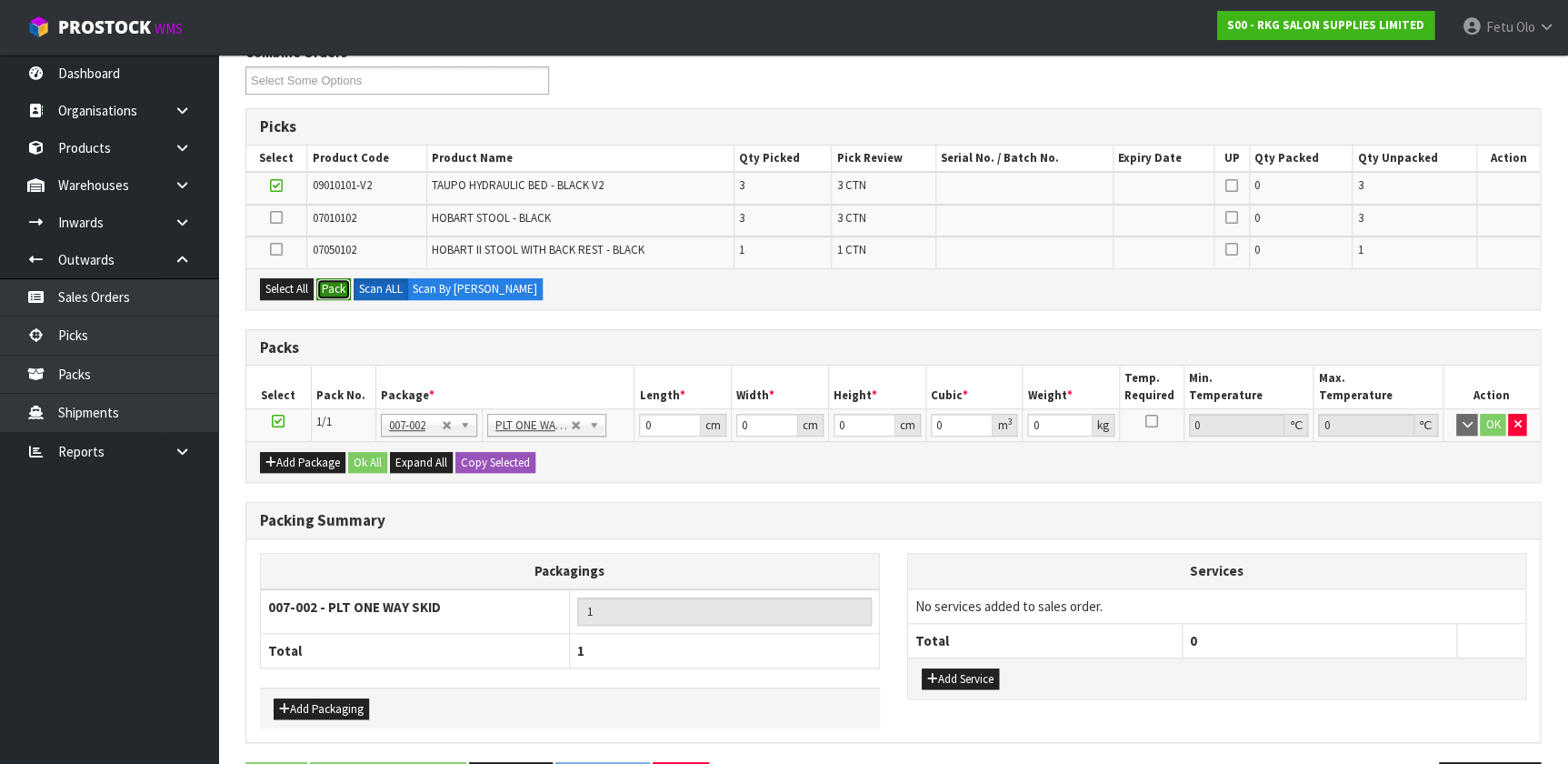
click at [337, 278] on button "Pack" at bounding box center [334, 289] width 35 height 22
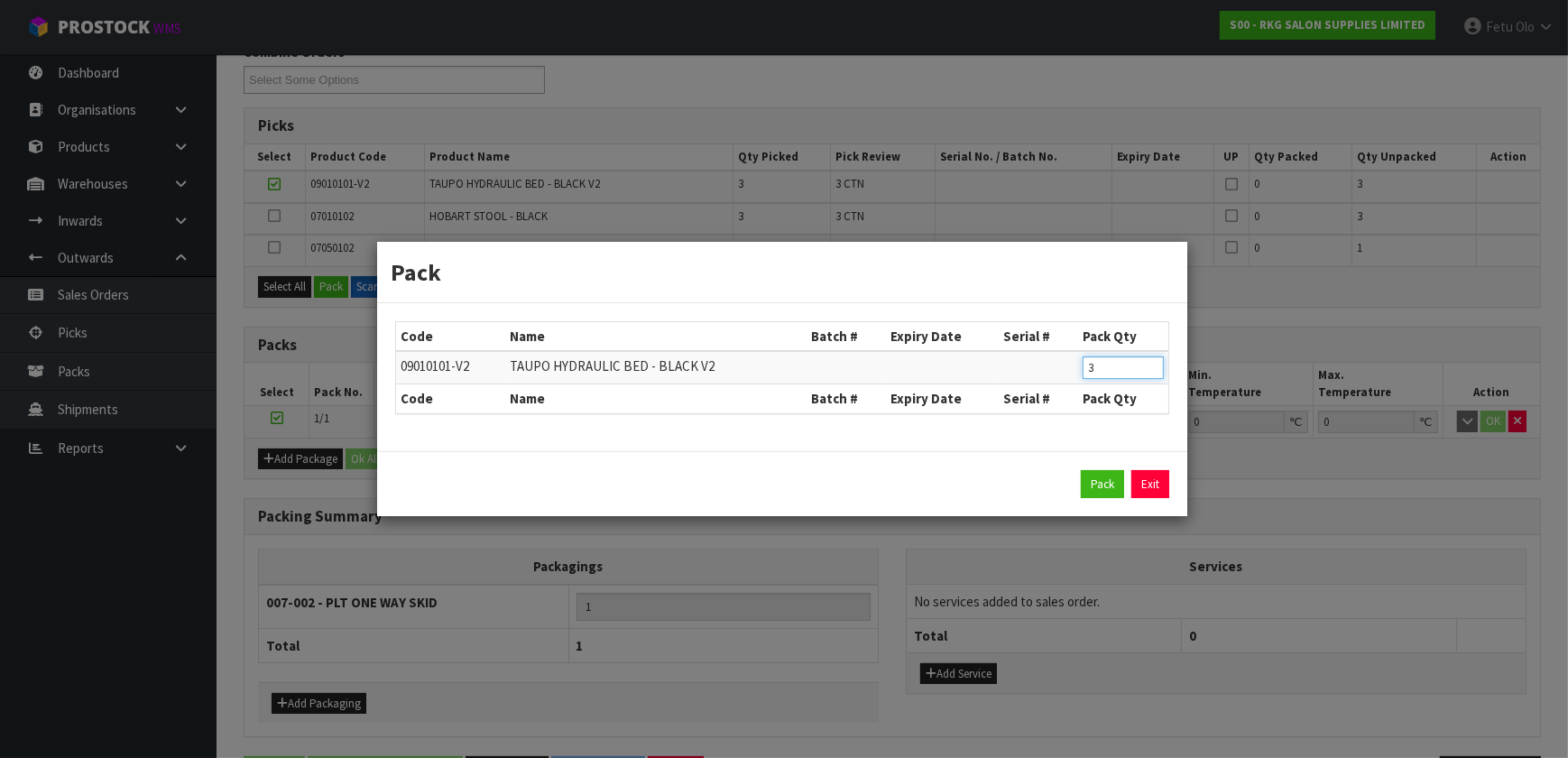
click at [1017, 400] on table "Code Name Batch # Expiry Date Serial # Pack Qty 09010101-V2 TAUPO HYDRAULIC BED…" at bounding box center [782, 367] width 773 height 91
type input "1"
click at [1103, 485] on button "Pack" at bounding box center [1102, 484] width 43 height 29
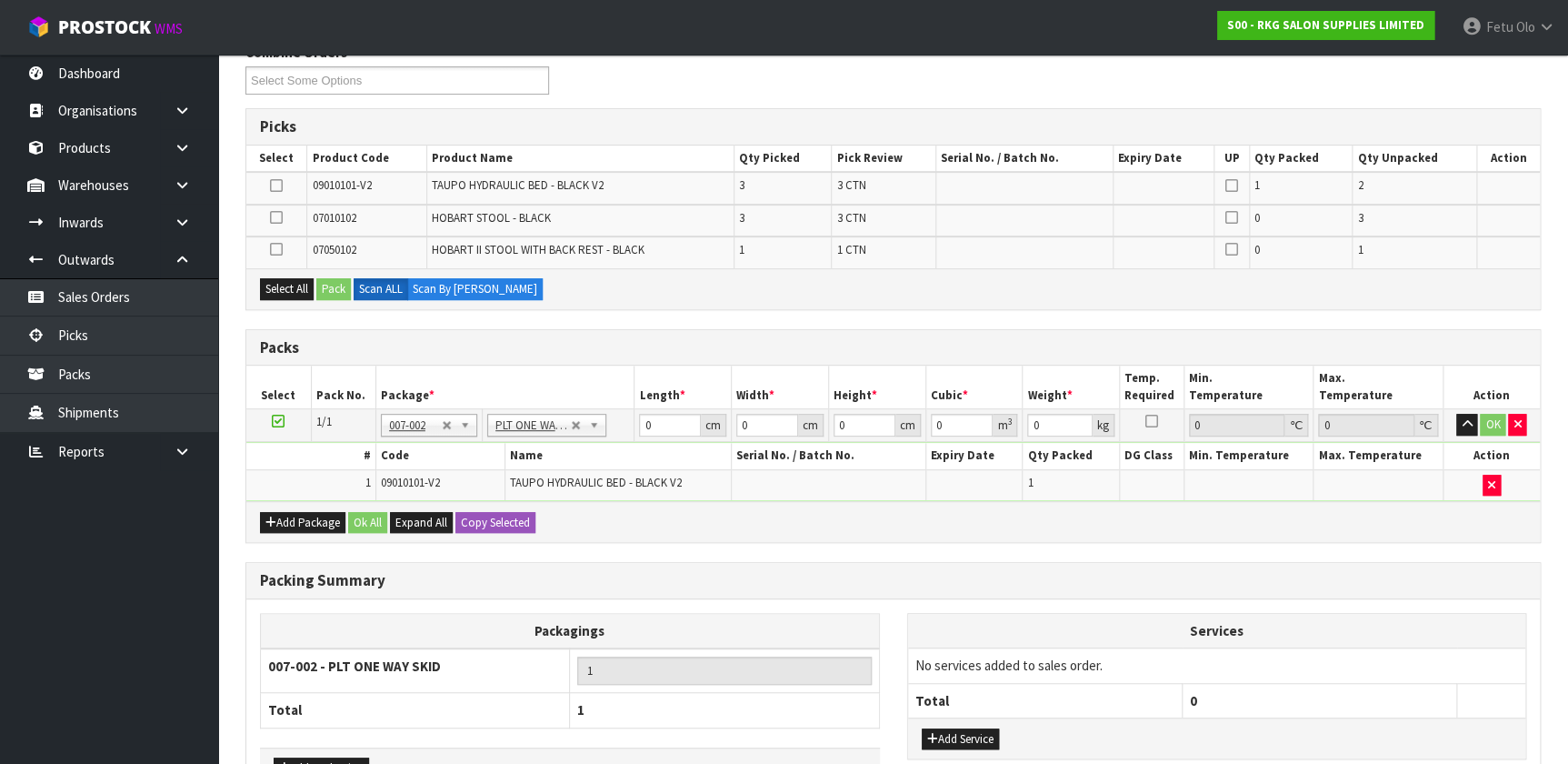
type input "64.7"
click at [273, 217] on icon at bounding box center [276, 217] width 13 height 1
click at [0, 0] on input "checkbox" at bounding box center [0, 0] width 0 height 0
click at [326, 285] on button "Pack" at bounding box center [334, 289] width 35 height 22
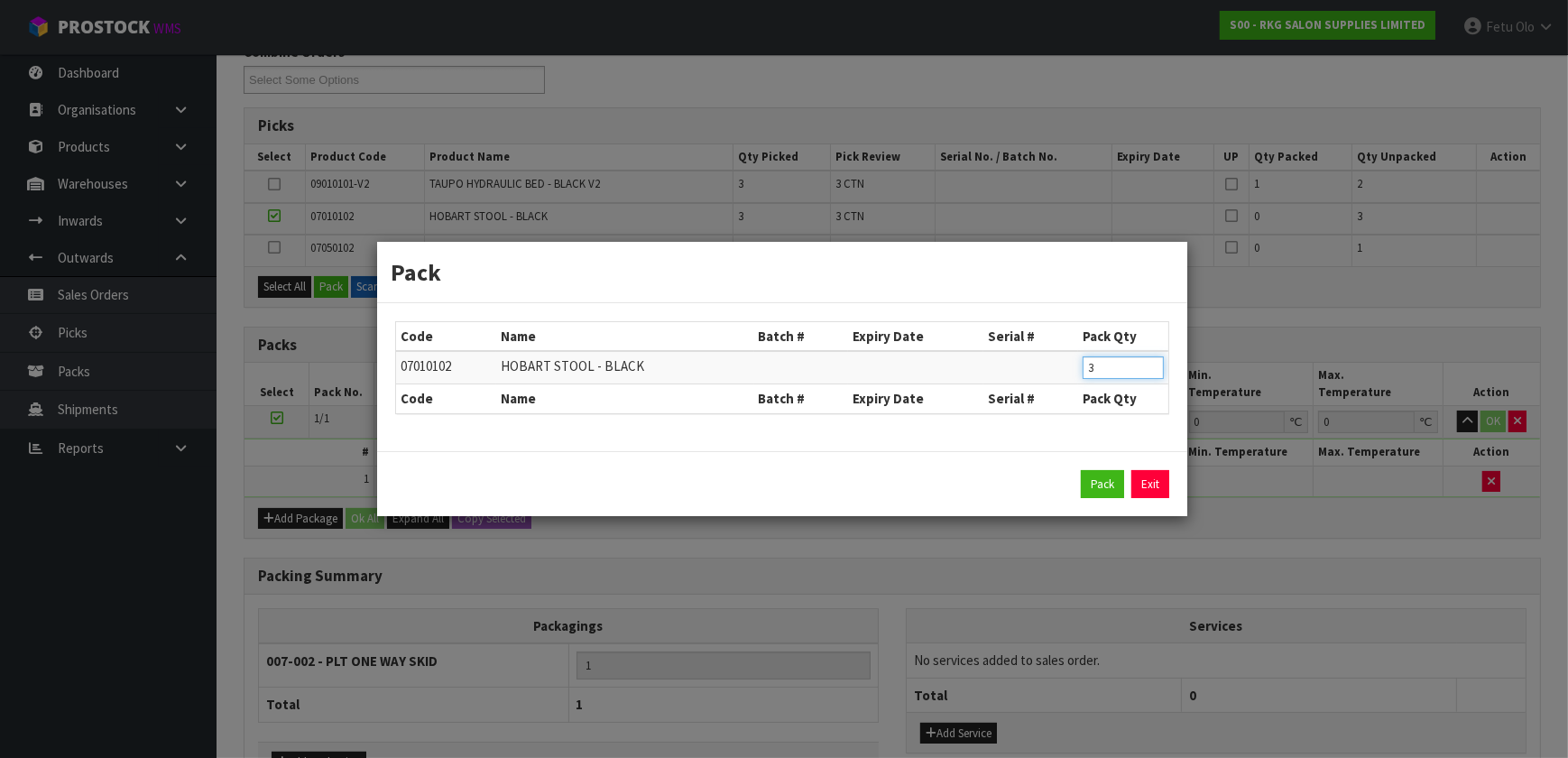
drag, startPoint x: 1109, startPoint y: 369, endPoint x: 1011, endPoint y: 369, distance: 98.0
click at [1011, 369] on tr "07010102 HOBART STOOL - BLACK 3" at bounding box center [782, 368] width 773 height 33
type input "1"
click at [1092, 482] on button "Pack" at bounding box center [1102, 484] width 43 height 29
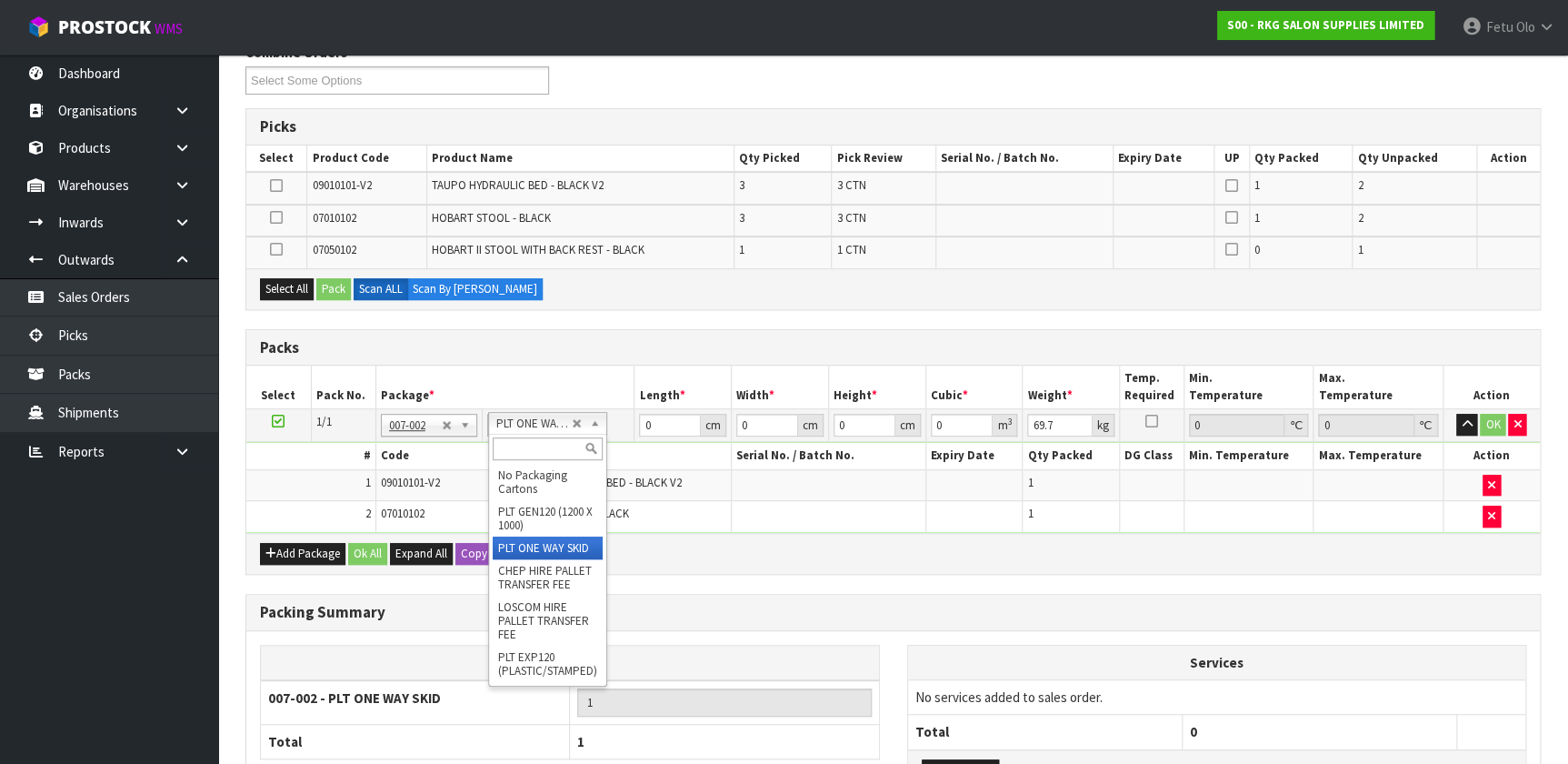
click at [544, 442] on input "text" at bounding box center [547, 448] width 110 height 23
drag, startPoint x: 657, startPoint y: 420, endPoint x: 513, endPoint y: 452, distance: 147.5
click at [513, 452] on tbody "1/1 NONE 007-001 007-002 007-004 007-009 007-013 007-014 007-015 007-017 007-01…" at bounding box center [893, 471] width 1293 height 123
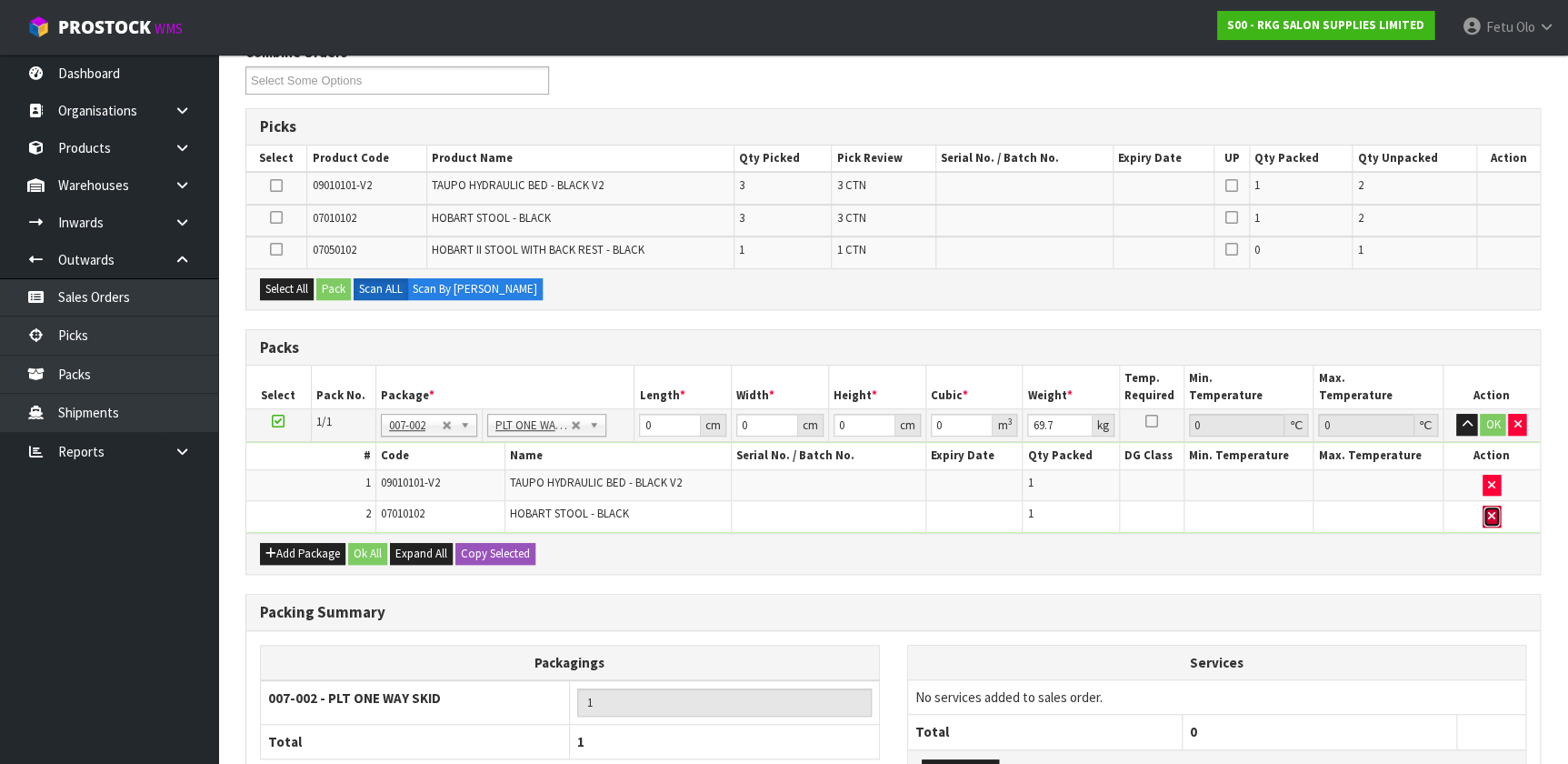
click at [1482, 512] on button "button" at bounding box center [1491, 516] width 18 height 22
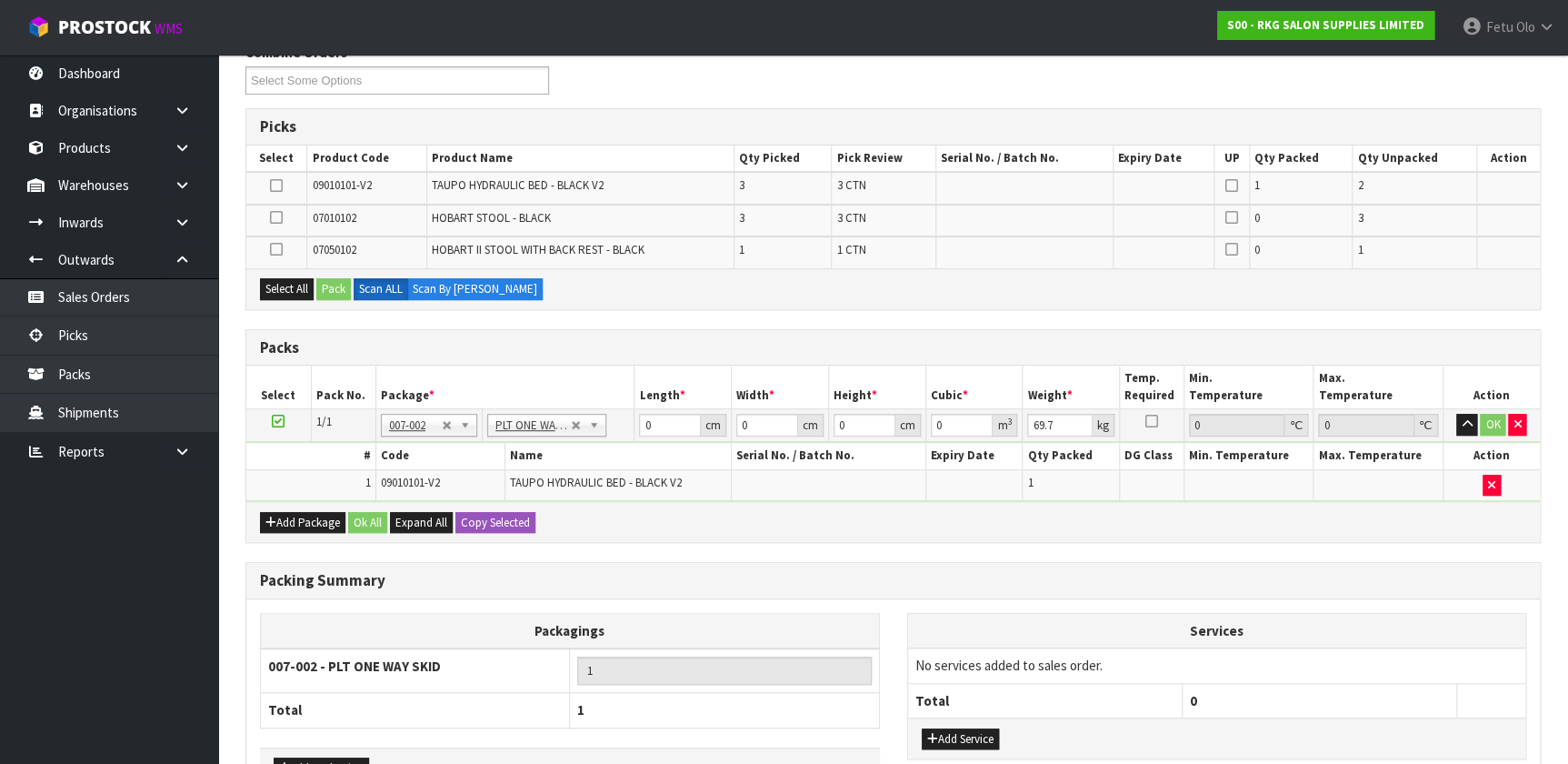
type input "64.7"
drag, startPoint x: 271, startPoint y: 182, endPoint x: 300, endPoint y: 217, distance: 45.5
click at [272, 186] on icon at bounding box center [276, 186] width 13 height 1
click at [0, 0] on input "checkbox" at bounding box center [0, 0] width 0 height 0
click at [327, 293] on button "Pack" at bounding box center [334, 289] width 35 height 22
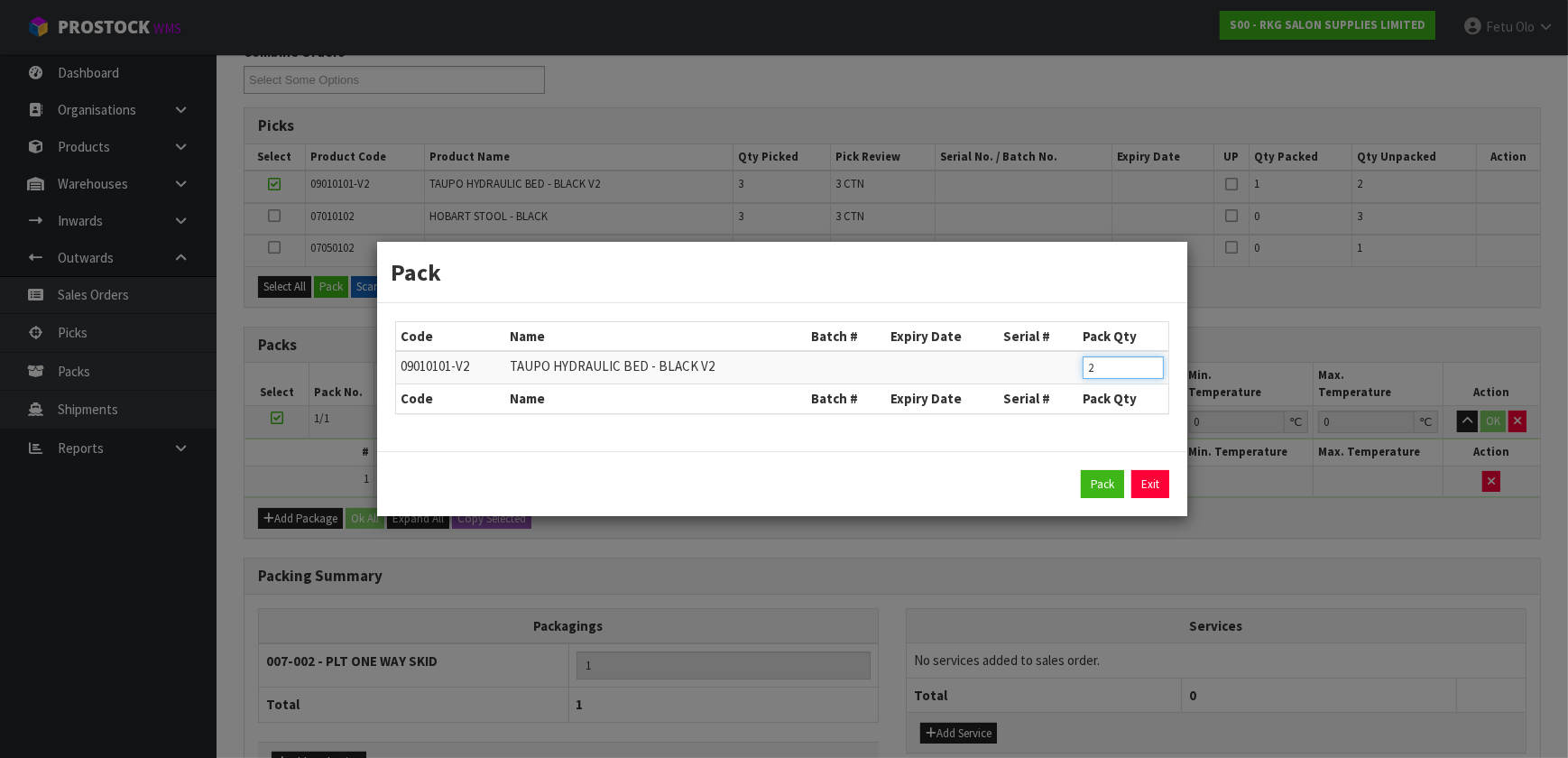
drag, startPoint x: 1099, startPoint y: 368, endPoint x: 1007, endPoint y: 383, distance: 93.2
click at [1008, 384] on table "Code Name Batch # Expiry Date Serial # Pack Qty 09010101-V2 TAUPO HYDRAULIC BED…" at bounding box center [782, 367] width 773 height 91
type input "1"
click at [1114, 478] on button "Pack" at bounding box center [1102, 484] width 43 height 29
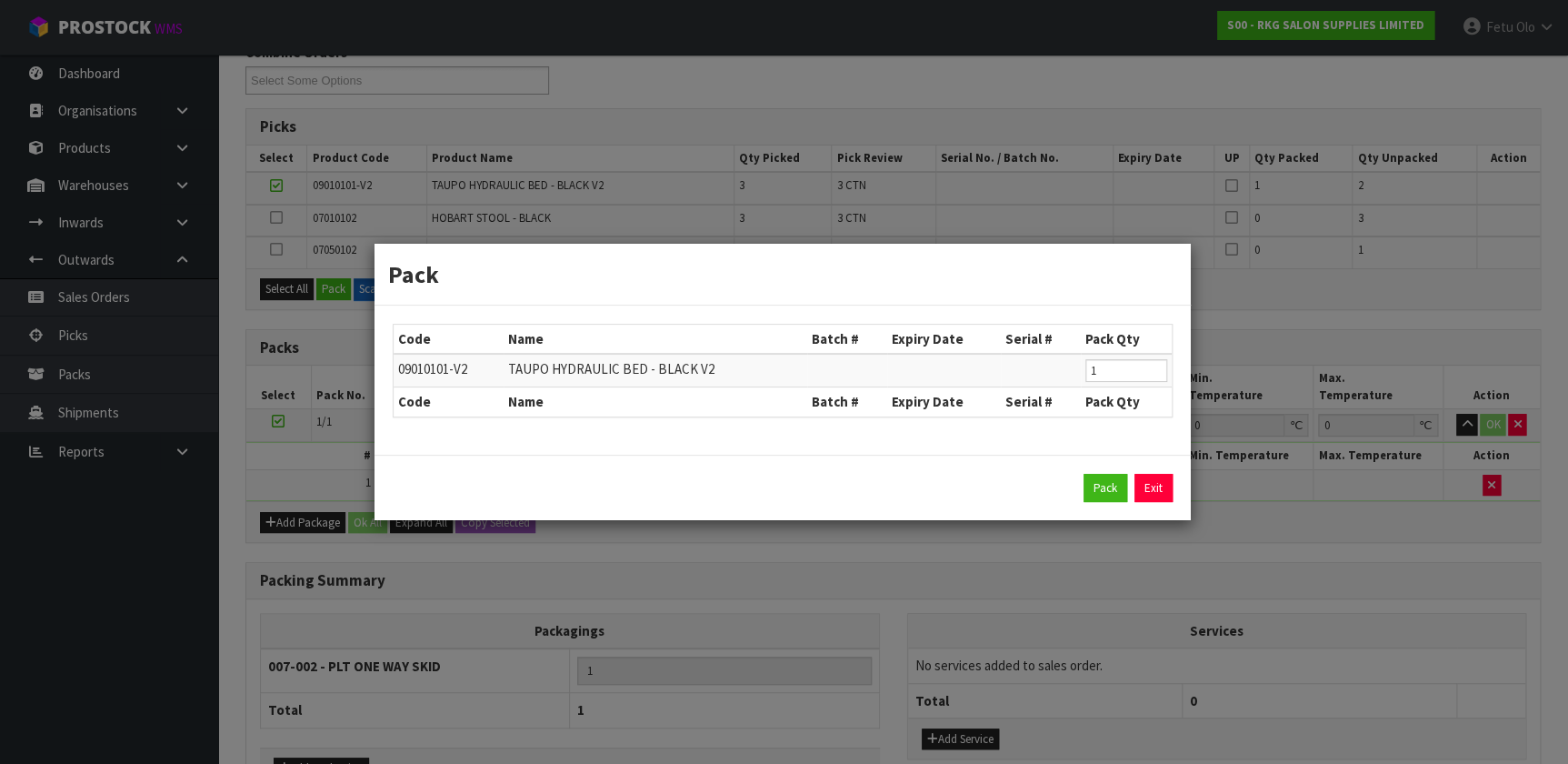
type input "129.4"
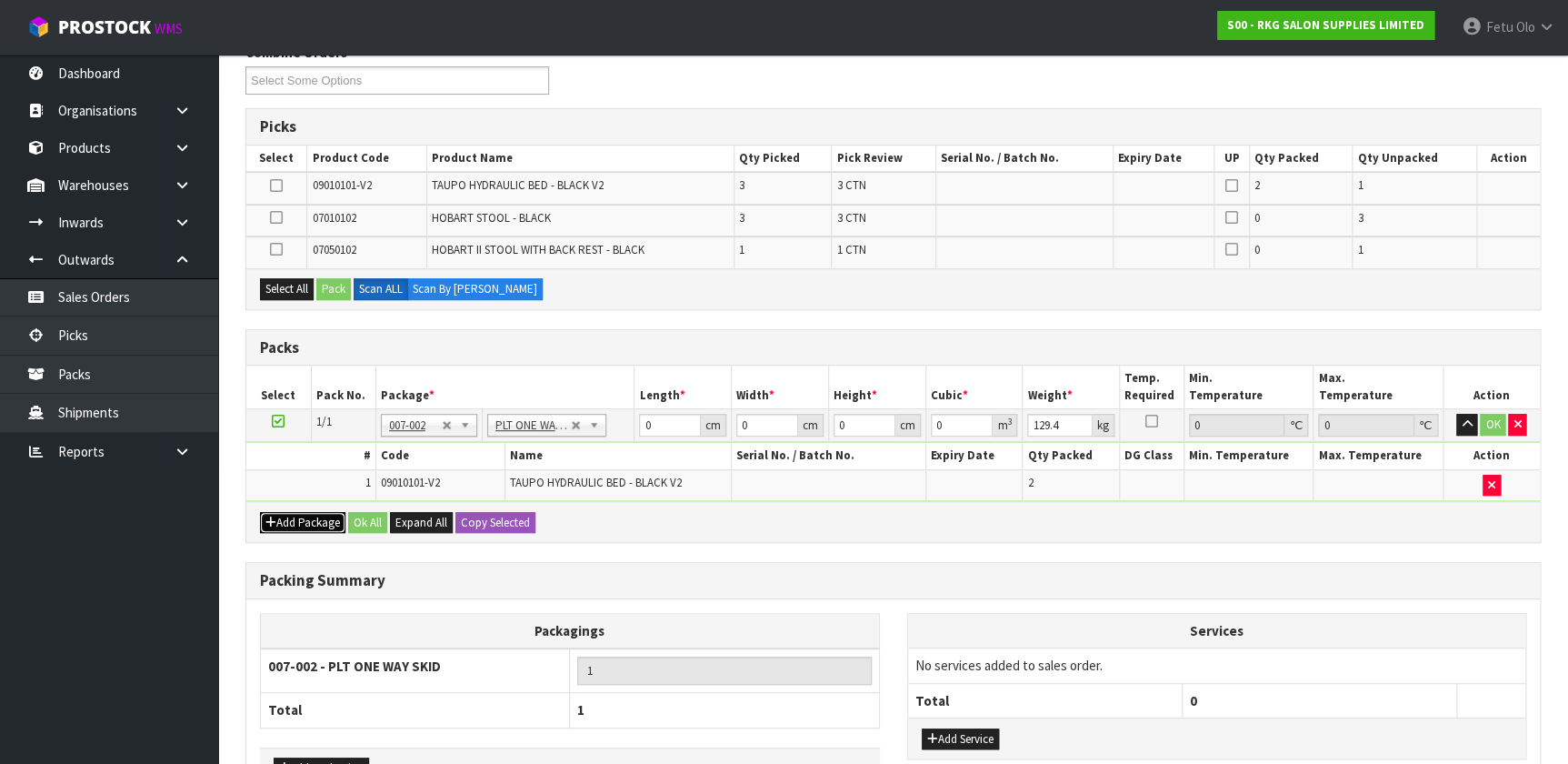
click at [274, 520] on icon "button" at bounding box center [270, 522] width 11 height 12
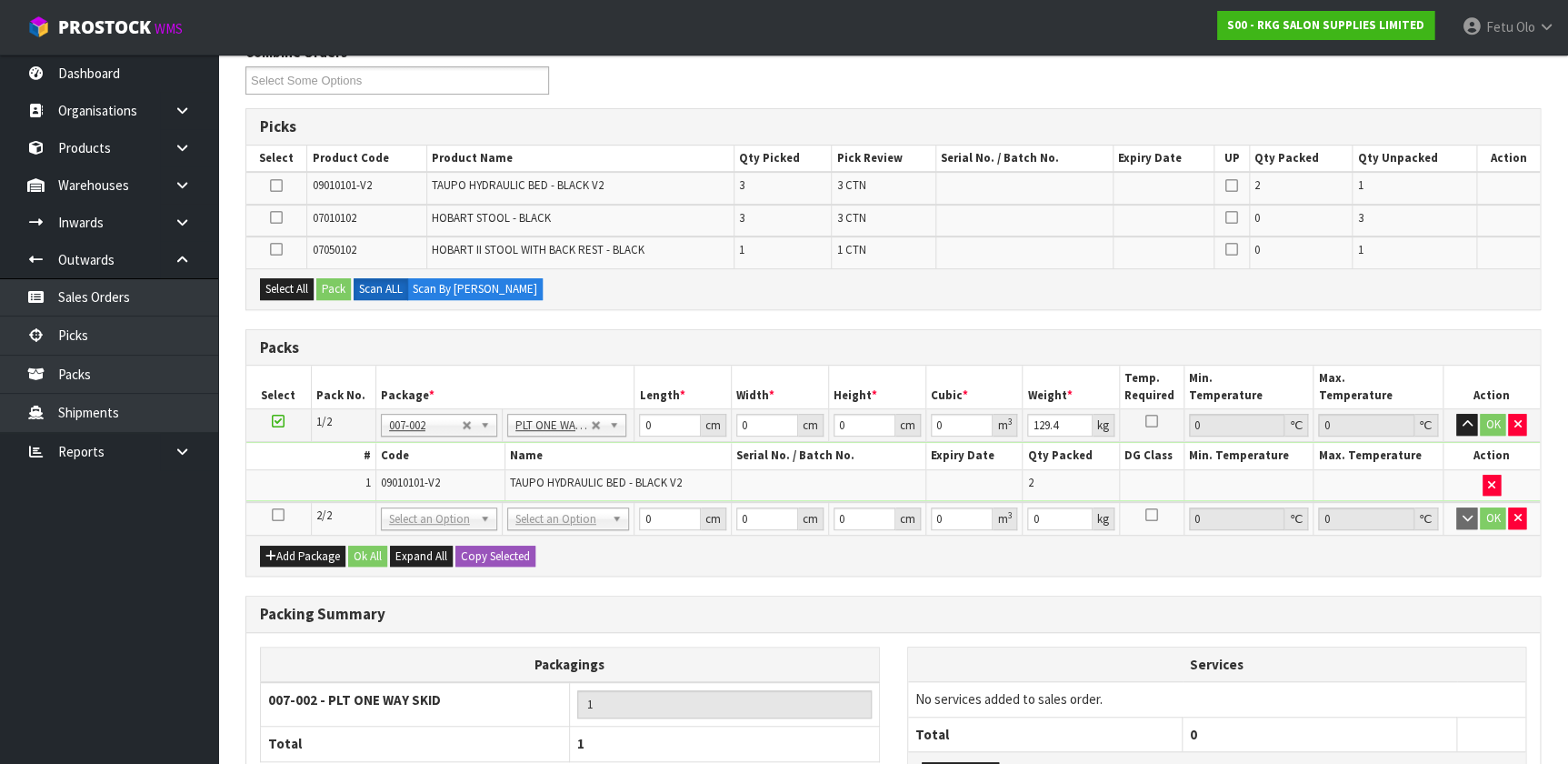
drag, startPoint x: 275, startPoint y: 512, endPoint x: 279, endPoint y: 461, distance: 51.2
click at [275, 515] on icon at bounding box center [277, 515] width 13 height 1
click at [291, 291] on button "Select All" at bounding box center [287, 289] width 54 height 22
click at [344, 279] on button "Pack" at bounding box center [334, 289] width 35 height 22
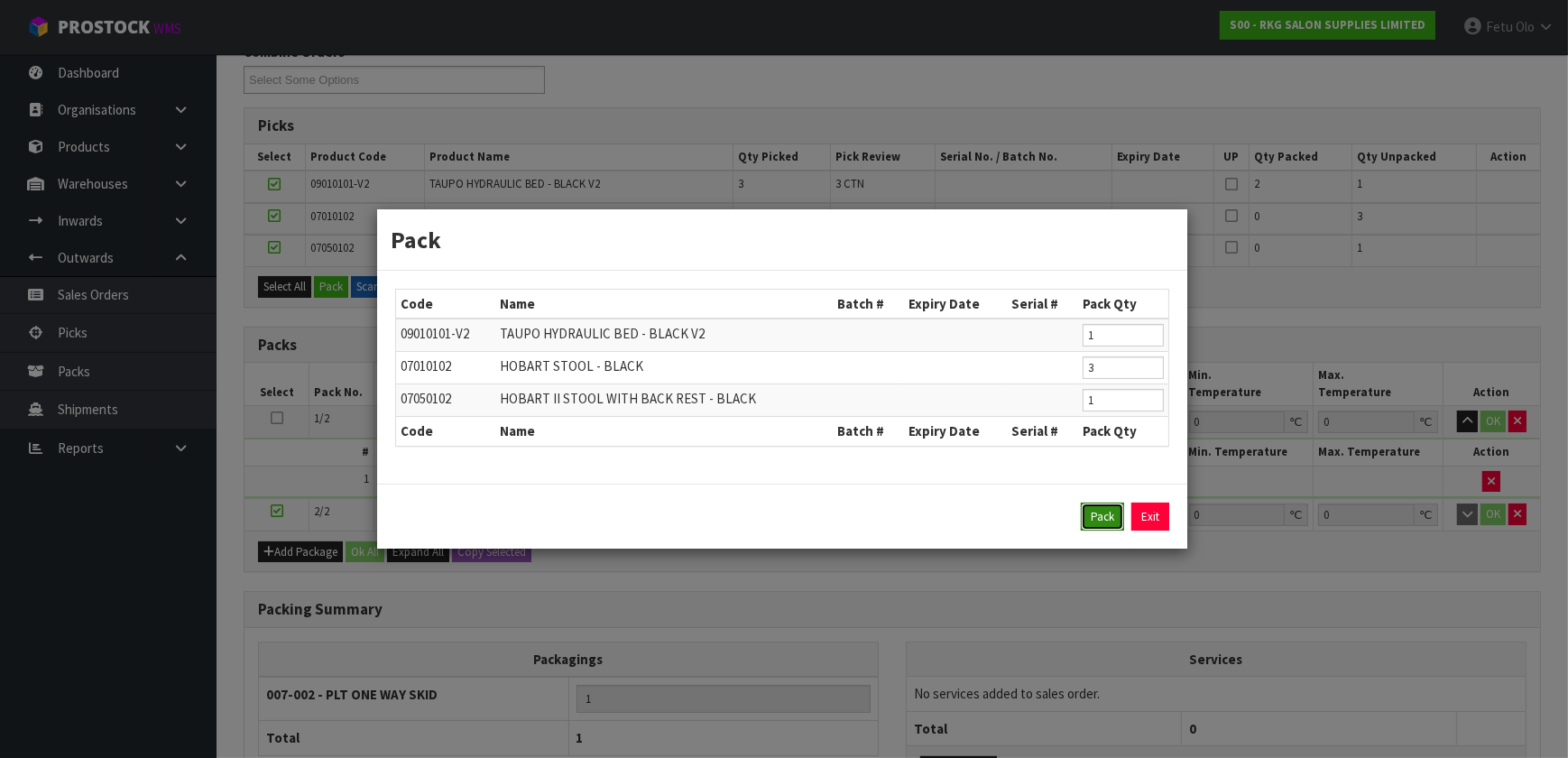
click at [1109, 513] on button "Pack" at bounding box center [1102, 516] width 43 height 29
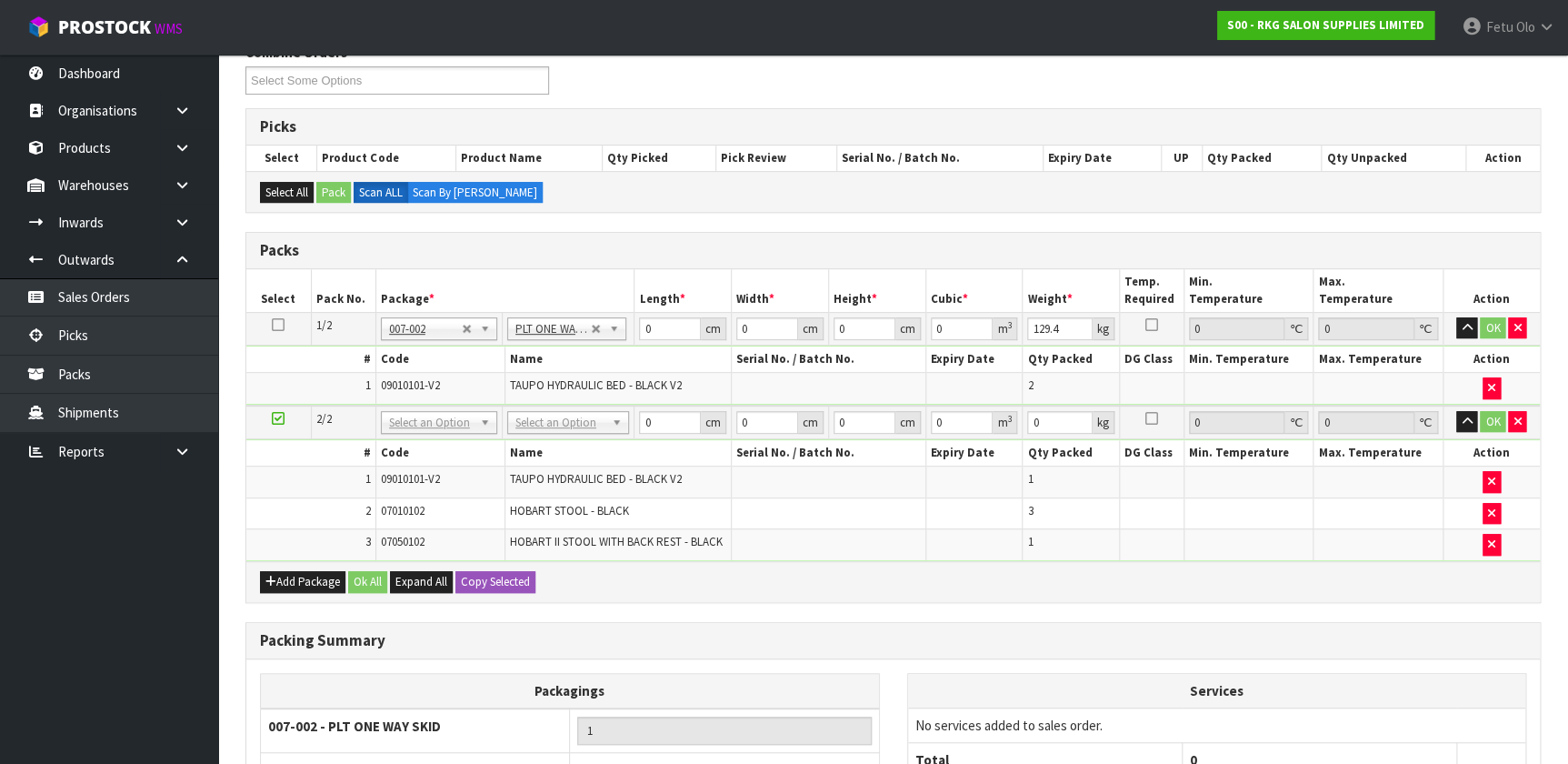
click at [282, 419] on icon at bounding box center [277, 419] width 13 height 1
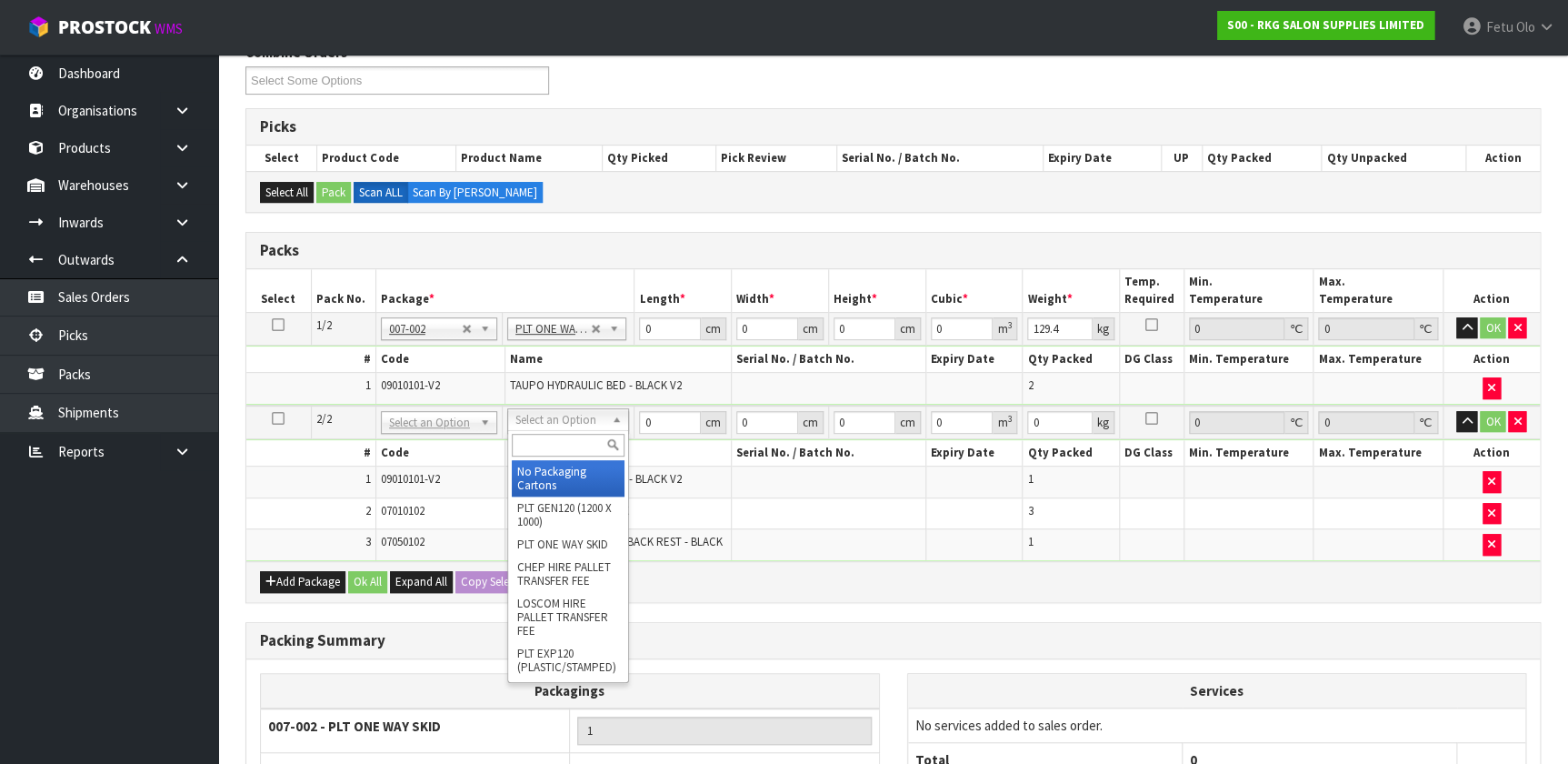
drag, startPoint x: 605, startPoint y: 424, endPoint x: 593, endPoint y: 446, distance: 25.1
click at [592, 446] on input "text" at bounding box center [568, 446] width 113 height 23
type input "SKID"
type input "2"
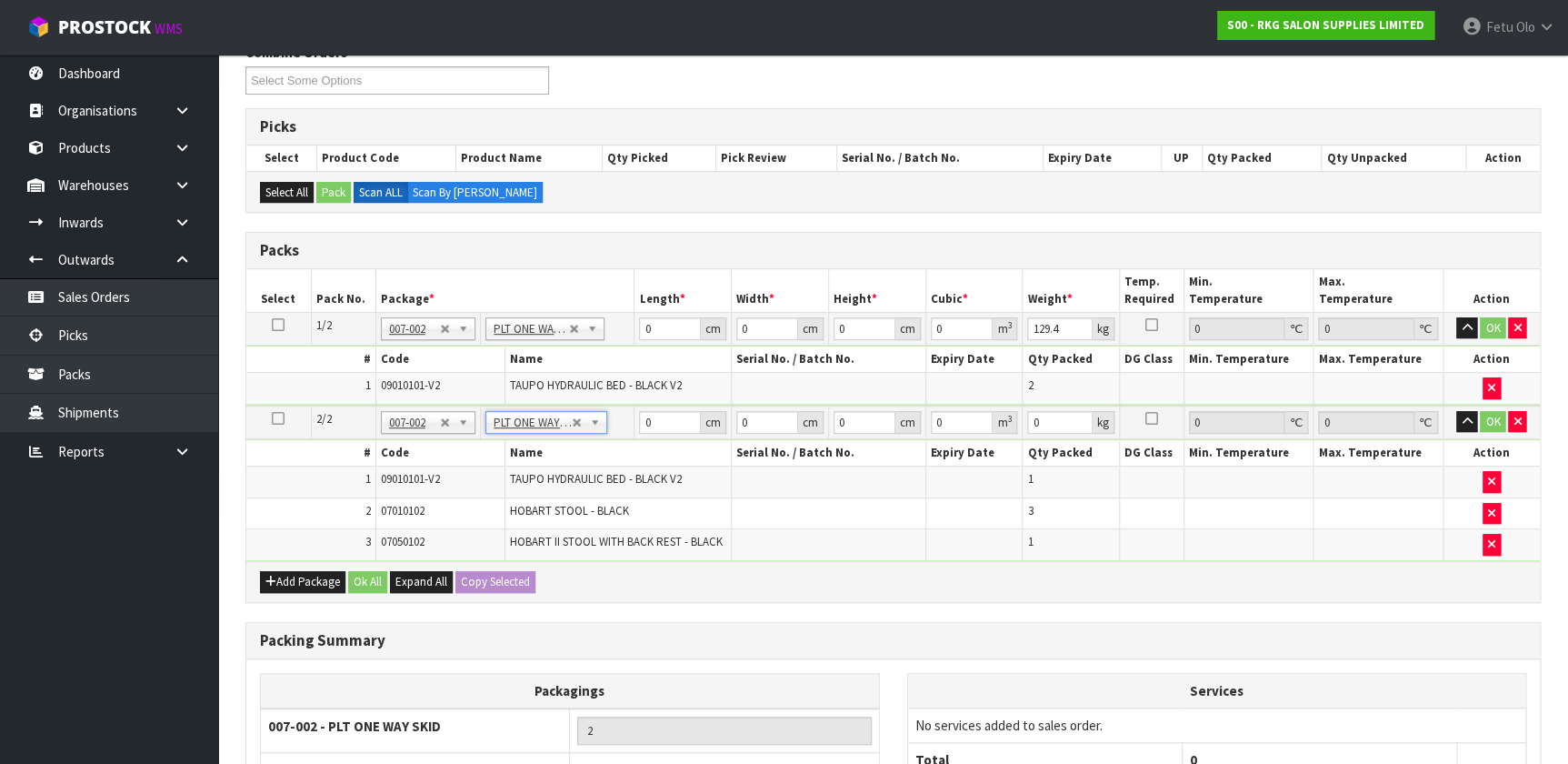
type input "87.5"
drag, startPoint x: 660, startPoint y: 325, endPoint x: 544, endPoint y: 344, distance: 117.5
click at [544, 344] on tbody "1/2 NONE 007-001 007-002 007-004 007-009 007-013 007-014 007-015 007-017 007-01…" at bounding box center [893, 358] width 1293 height 92
type input "161"
type input "78"
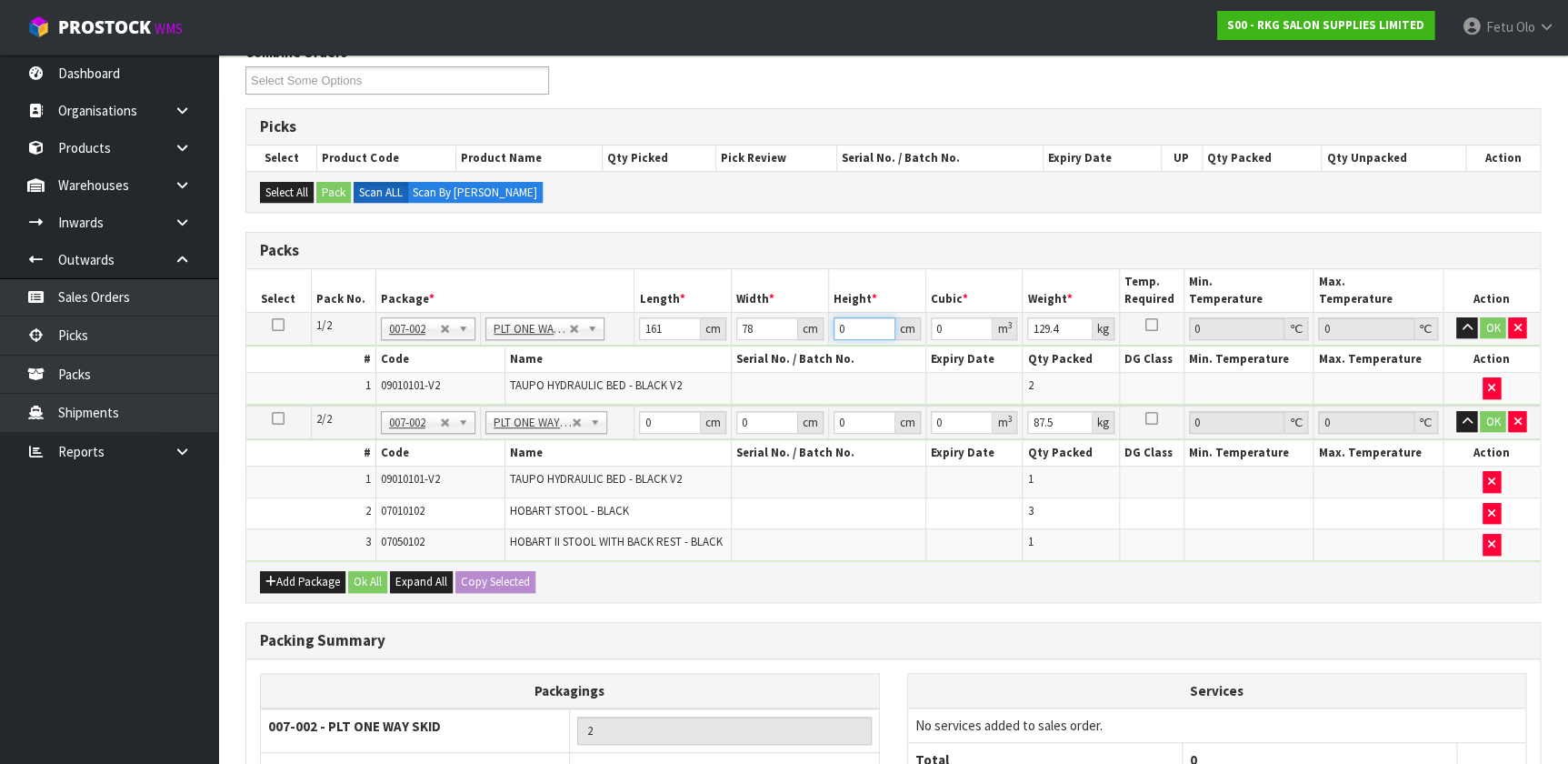
type input "1"
type input "0.012558"
type input "14"
type input "0.175812"
type input "143"
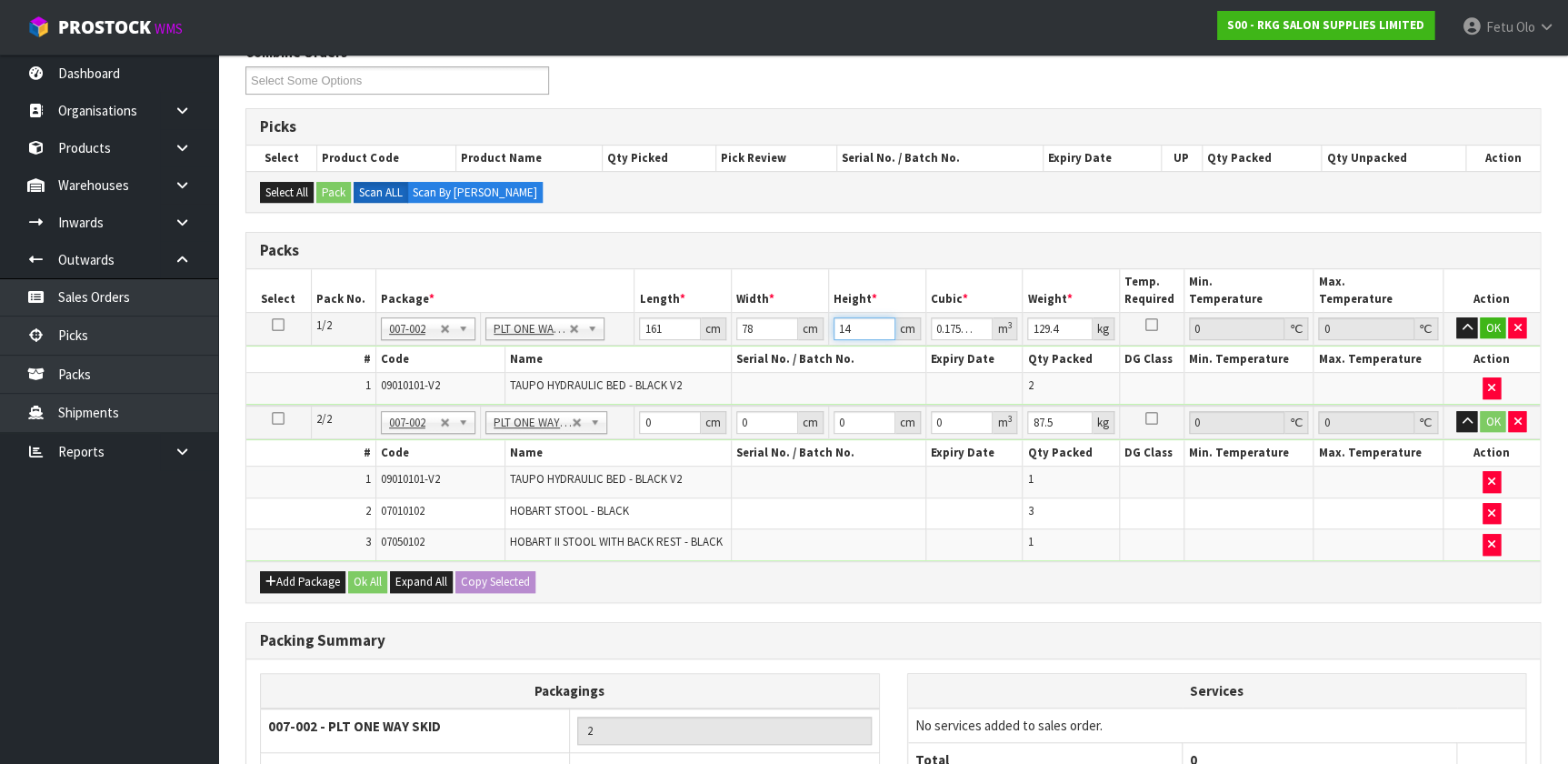
type input "1.795794"
type input "143"
type input "130"
type input "161"
type input "78"
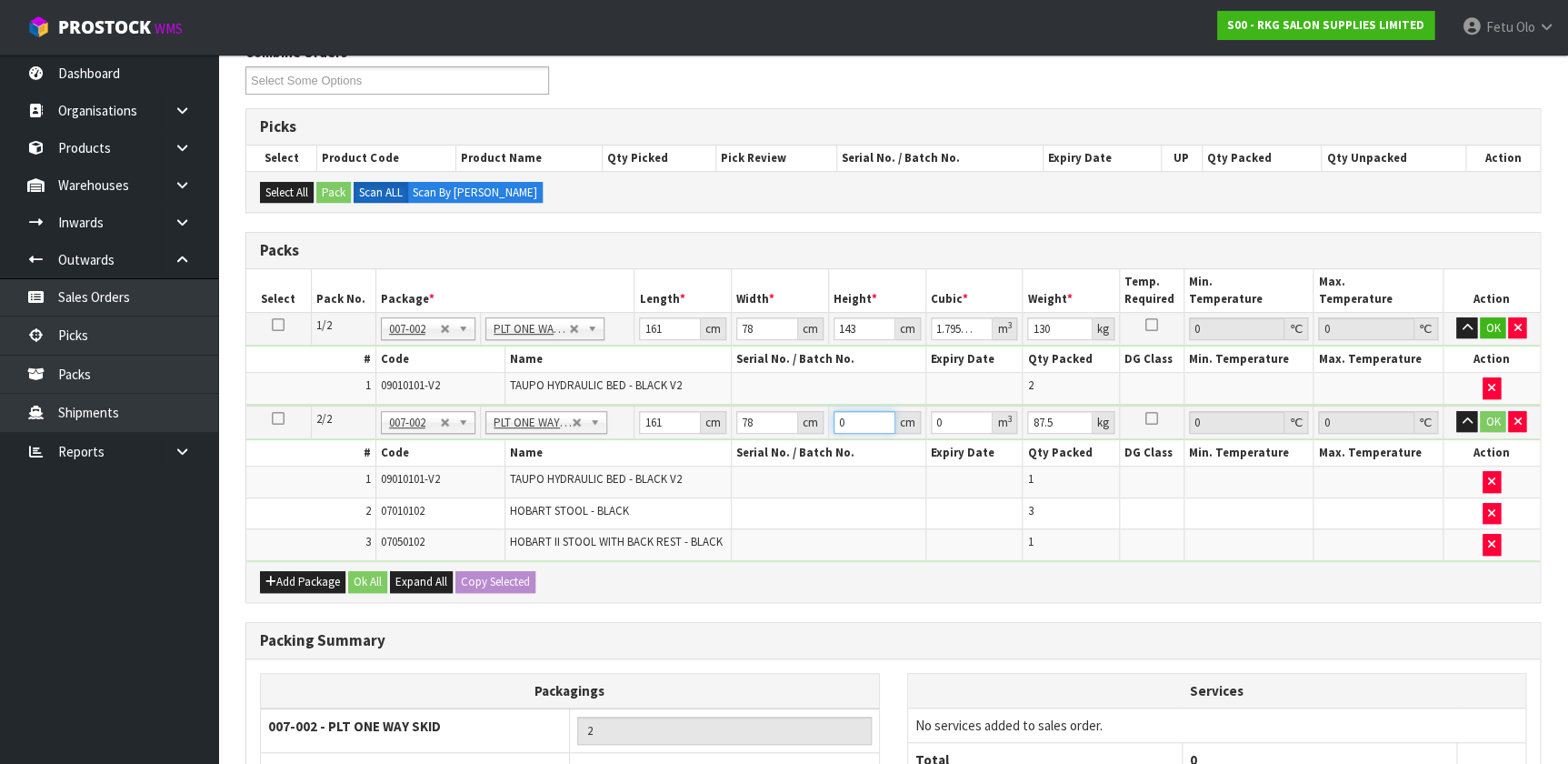
type input "1"
type input "0.012558"
type input "11"
type input "0.138138"
type input "119"
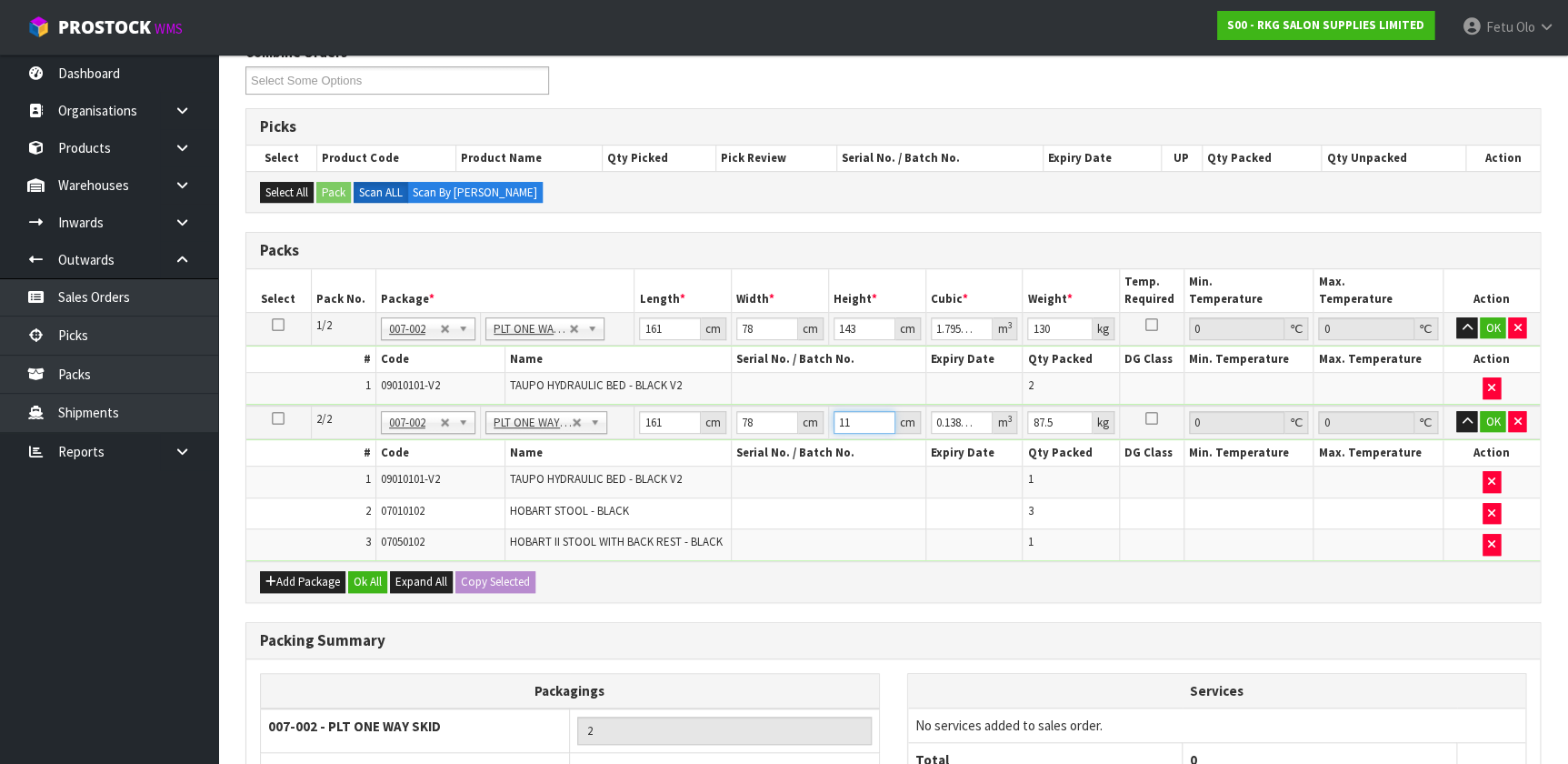
type input "1.494402"
type input "119"
type input "93"
click at [372, 573] on button "Ok All" at bounding box center [367, 581] width 39 height 22
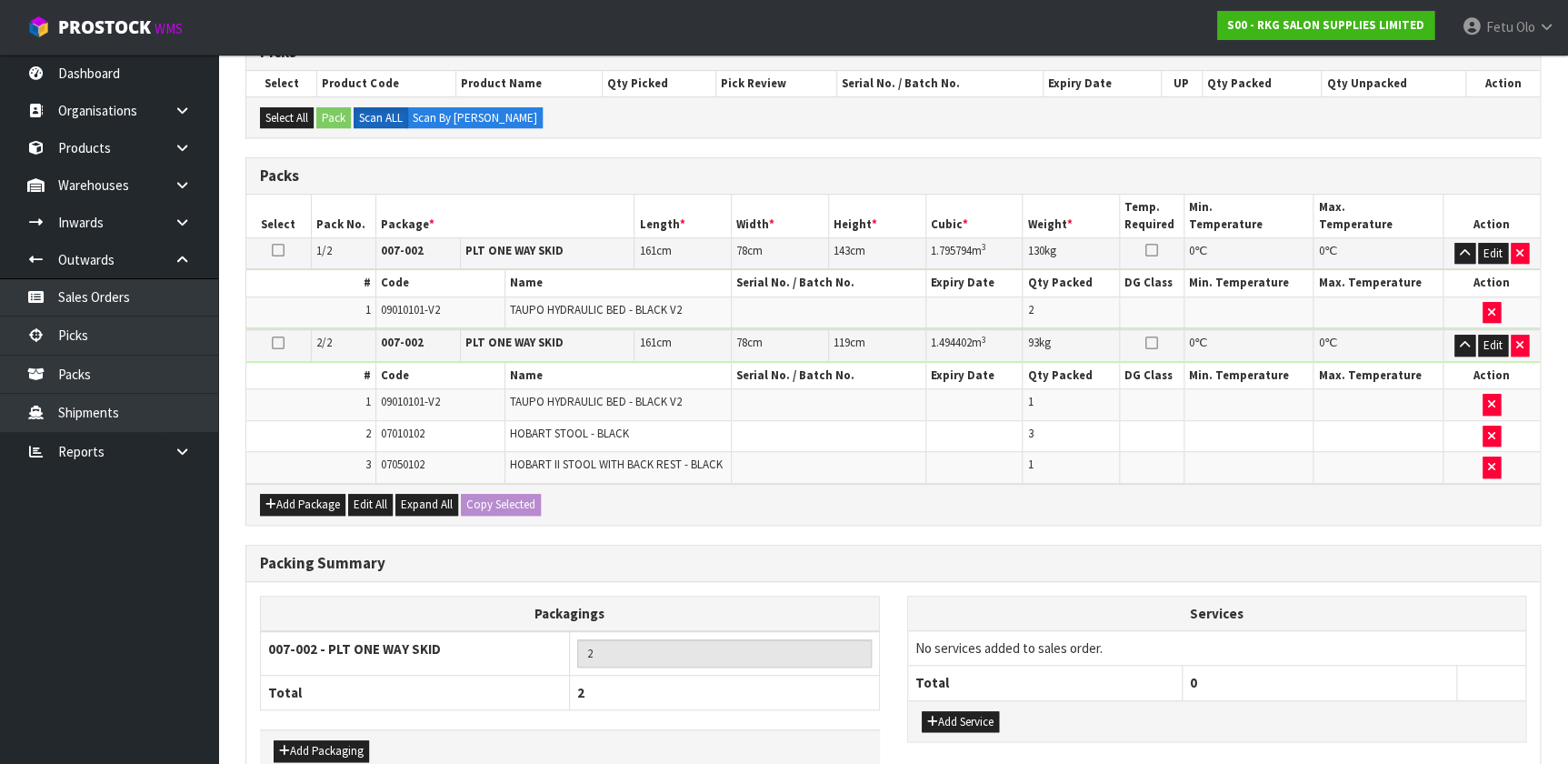
scroll to position [422, 0]
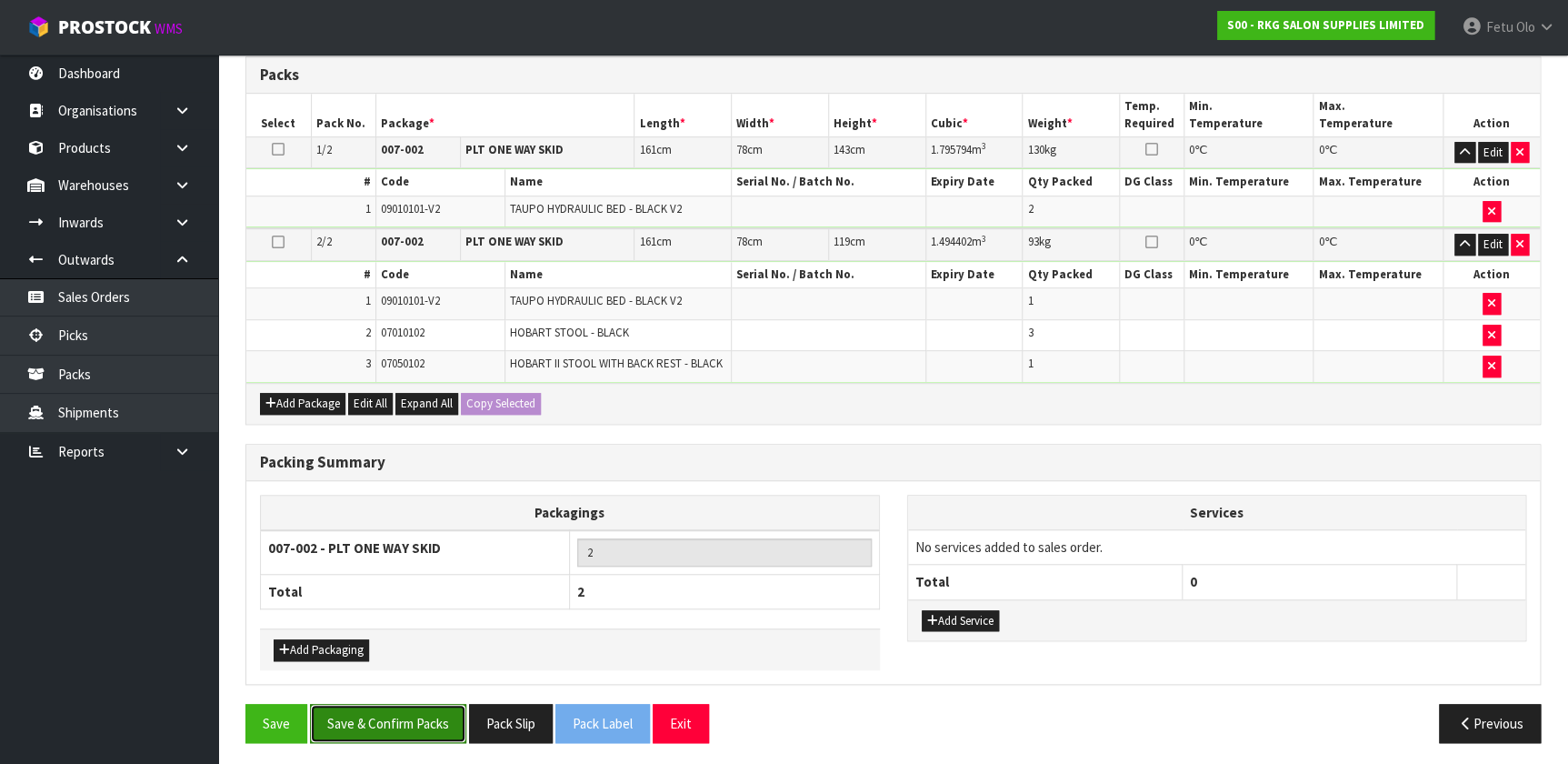
click at [409, 718] on button "Save & Confirm Packs" at bounding box center [388, 723] width 156 height 39
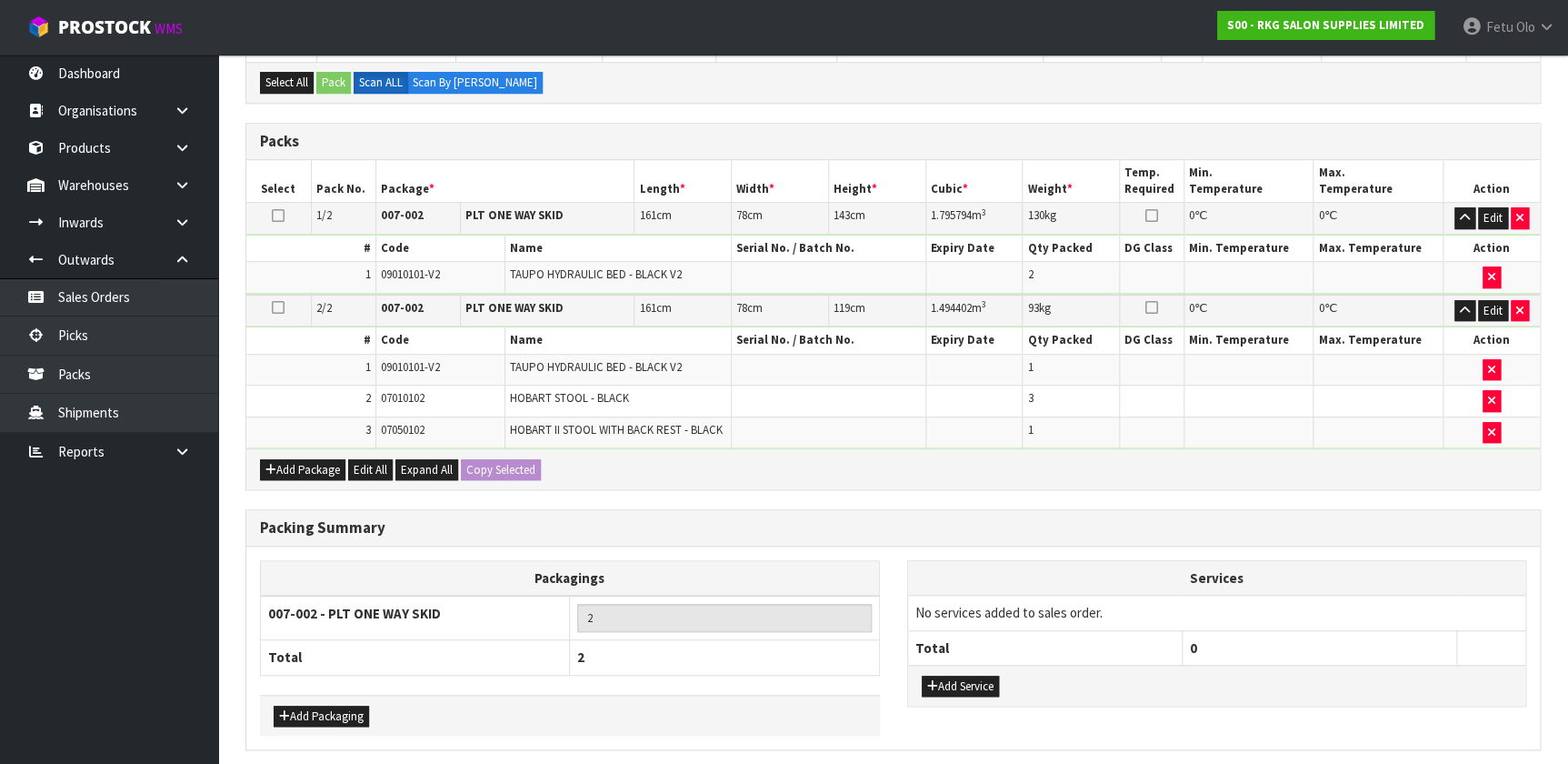
scroll to position [0, 0]
